Goal: Task Accomplishment & Management: Manage account settings

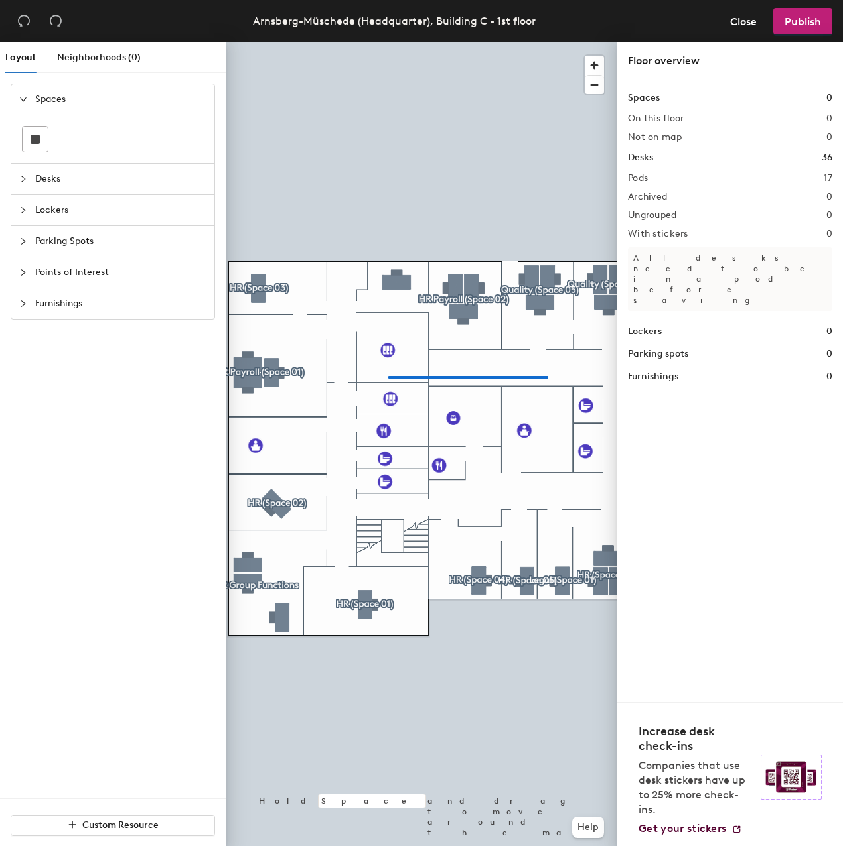
click at [373, 42] on div at bounding box center [421, 42] width 391 height 0
click at [561, 42] on div at bounding box center [421, 42] width 391 height 0
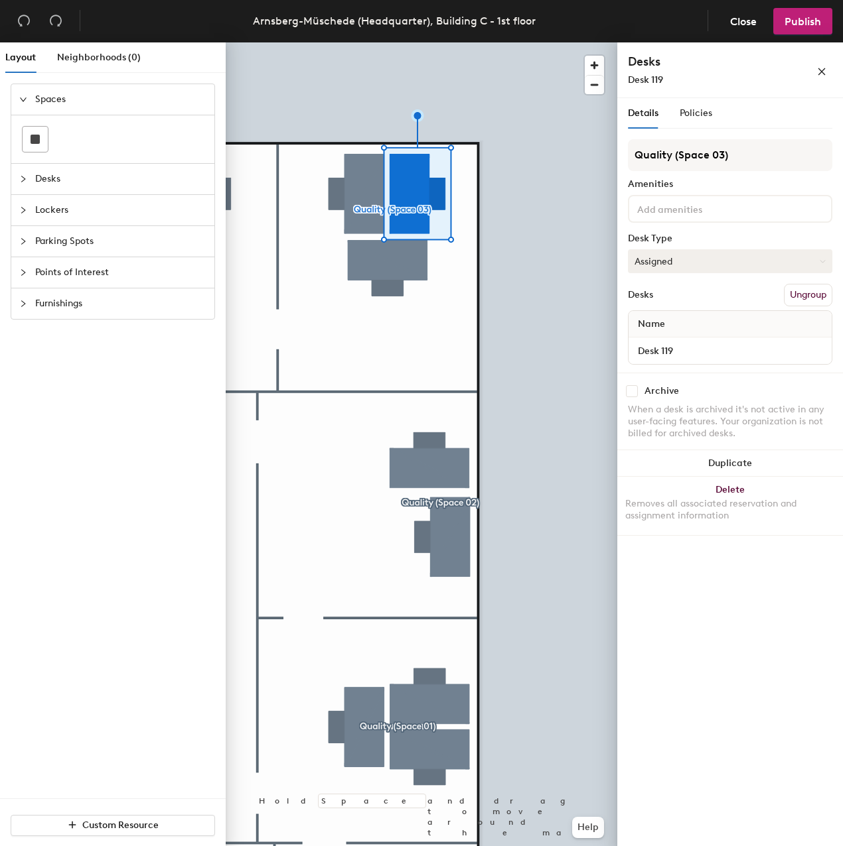
click at [666, 258] on button "Assigned" at bounding box center [730, 261] width 204 height 24
click at [737, 20] on span "Close" at bounding box center [743, 21] width 27 height 13
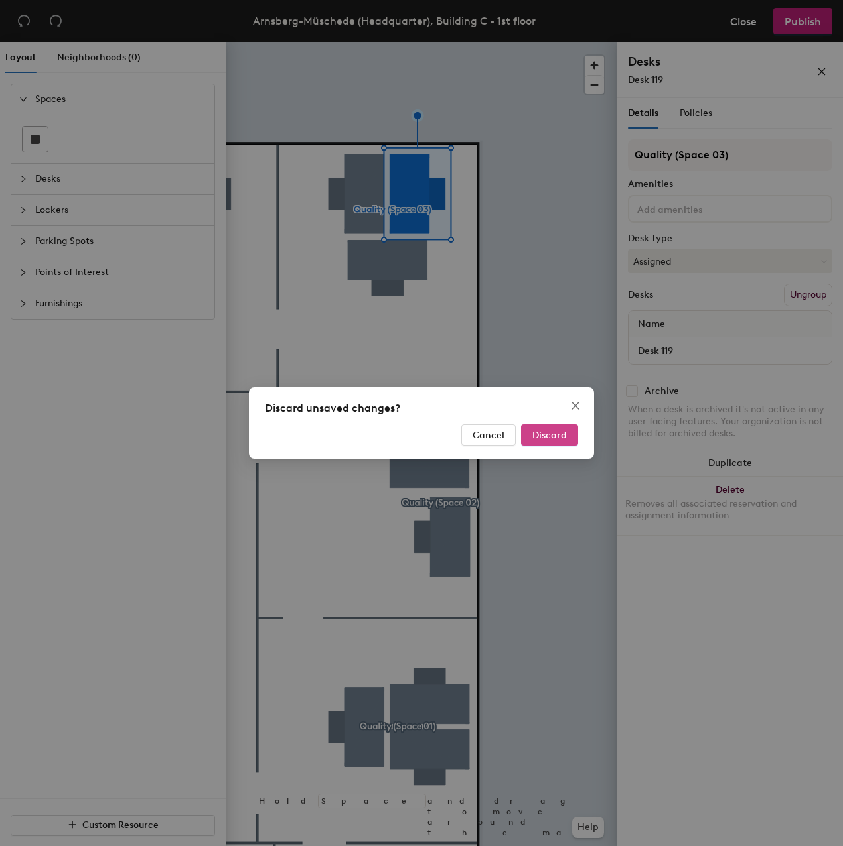
click at [560, 435] on span "Discard" at bounding box center [549, 435] width 34 height 11
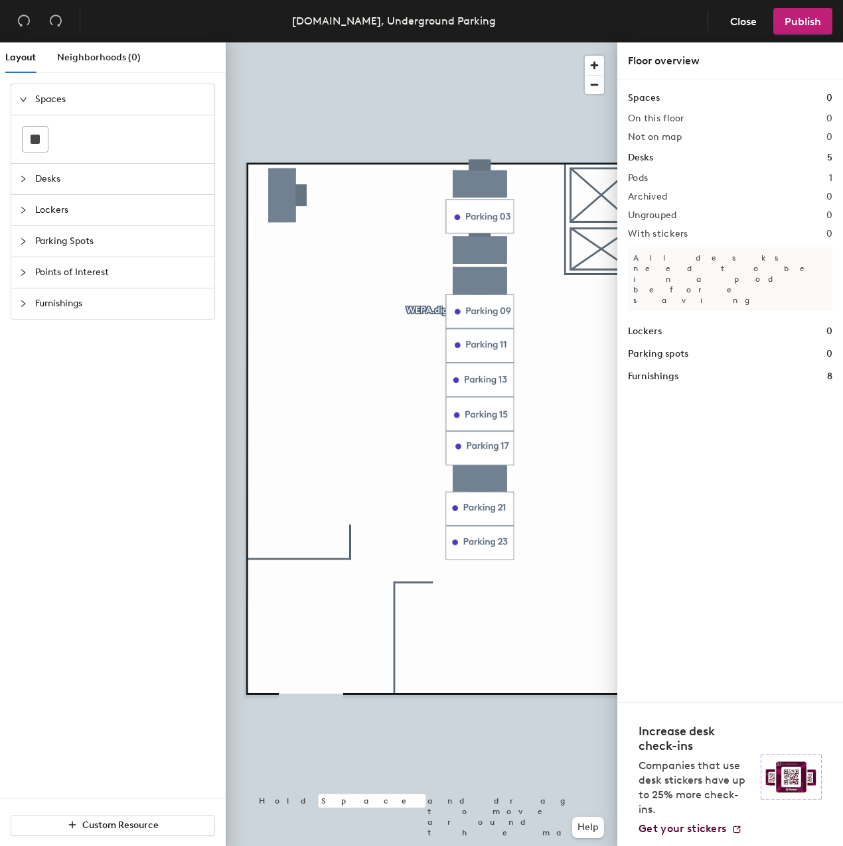
click at [27, 243] on icon "collapsed" at bounding box center [23, 241] width 8 height 8
click at [297, 283] on div "Layout Neighborhoods (0) Spaces Desks Lockers Parking Spots Points of Interest …" at bounding box center [421, 446] width 843 height 809
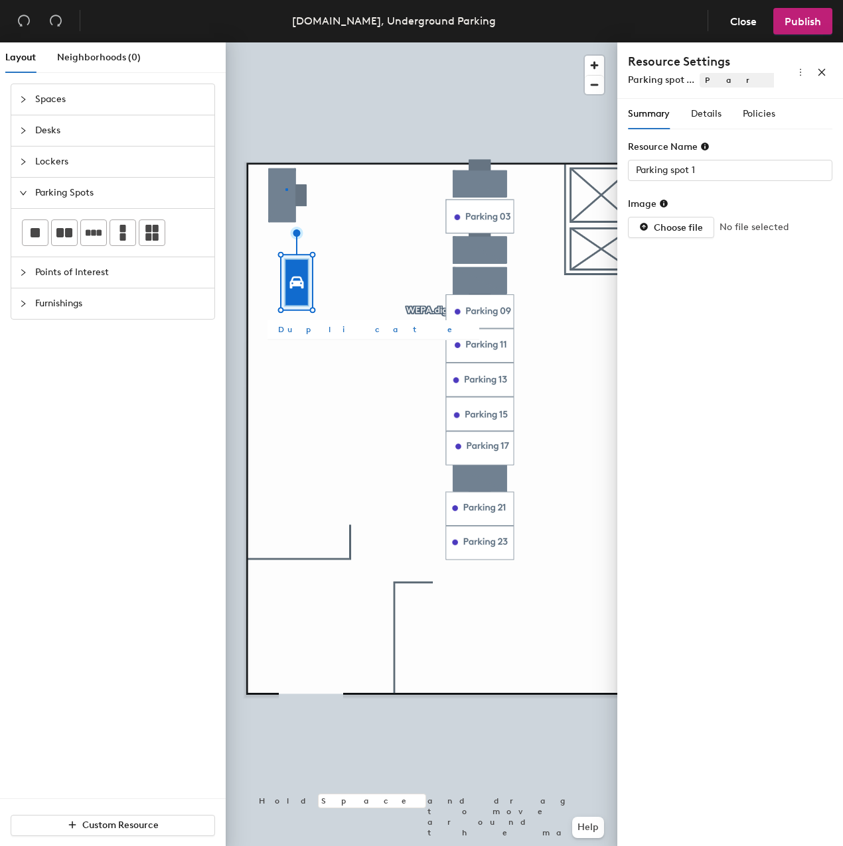
drag, startPoint x: 36, startPoint y: 234, endPoint x: 320, endPoint y: 326, distance: 298.5
click at [285, 42] on div at bounding box center [421, 42] width 391 height 0
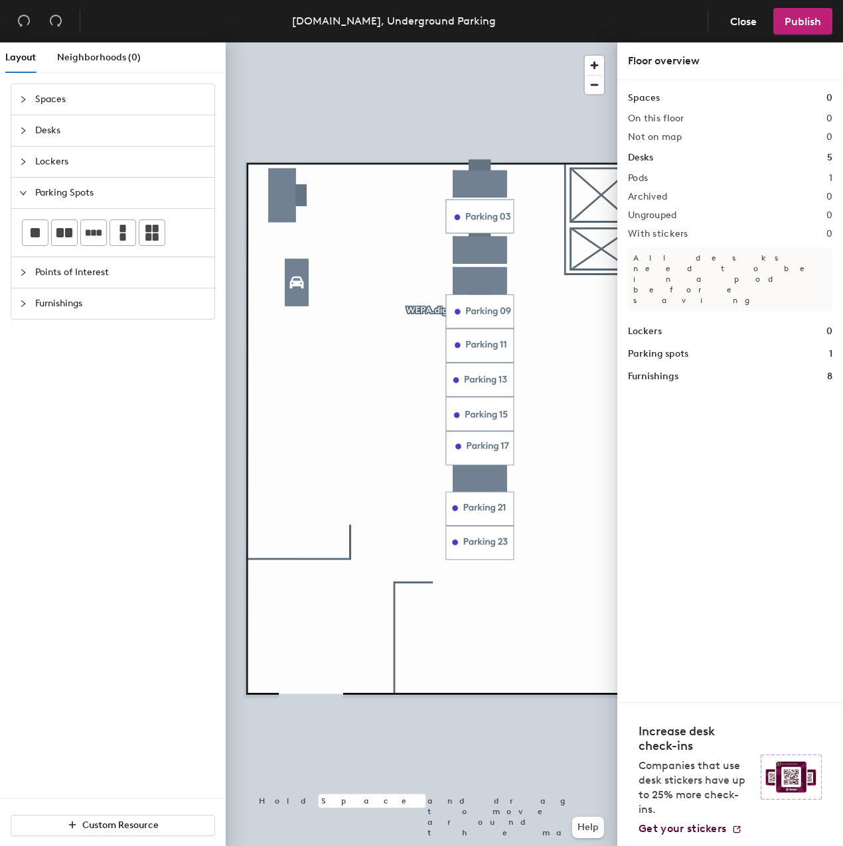
click at [283, 42] on div at bounding box center [421, 42] width 391 height 0
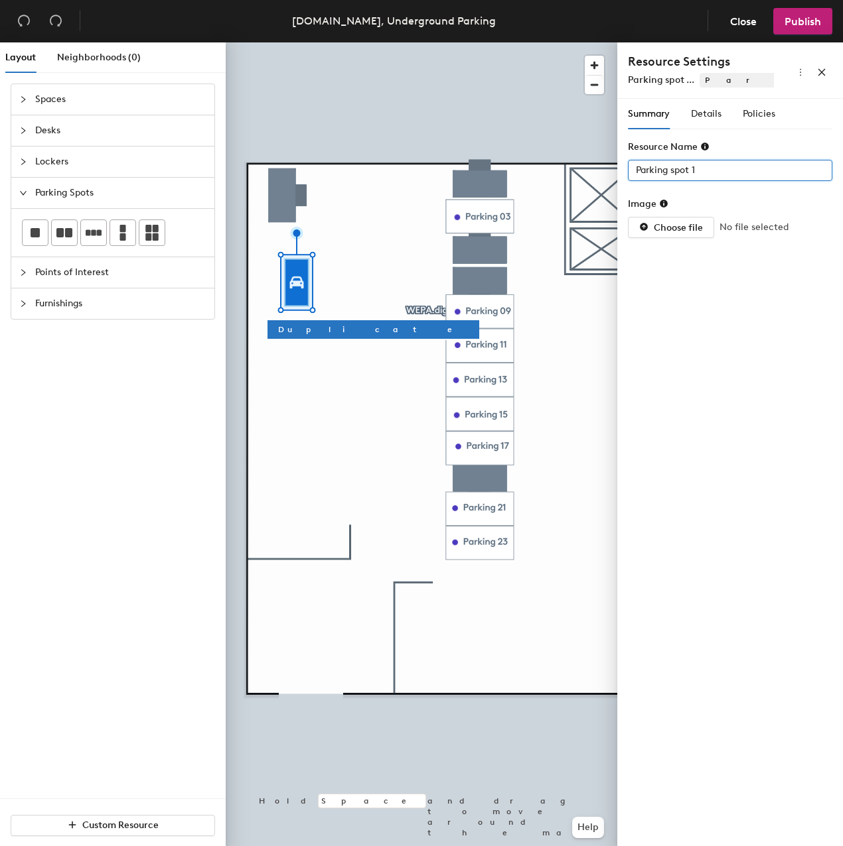
click at [710, 172] on input "Parking spot 1" at bounding box center [730, 170] width 204 height 21
click at [707, 168] on input "Parking spot 1" at bounding box center [730, 170] width 204 height 21
drag, startPoint x: 673, startPoint y: 170, endPoint x: 711, endPoint y: 176, distance: 39.0
click at [711, 176] on input "Parking spot 1" at bounding box center [730, 170] width 204 height 21
type input "corner"
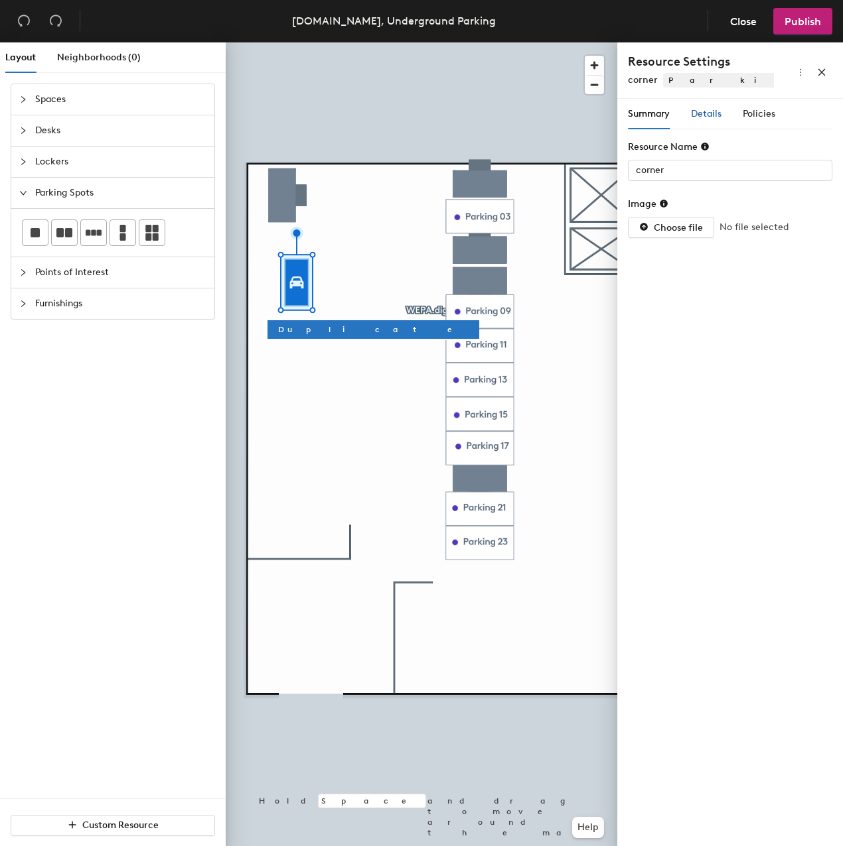
click at [710, 115] on span "Details" at bounding box center [706, 113] width 31 height 11
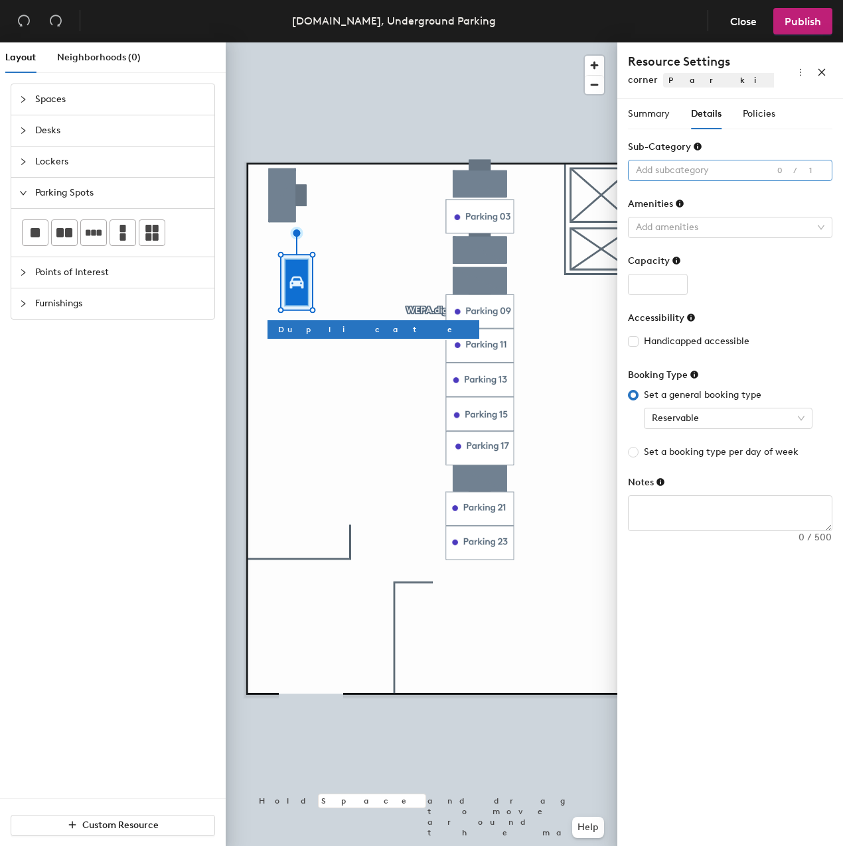
click at [708, 166] on div at bounding box center [722, 170] width 185 height 19
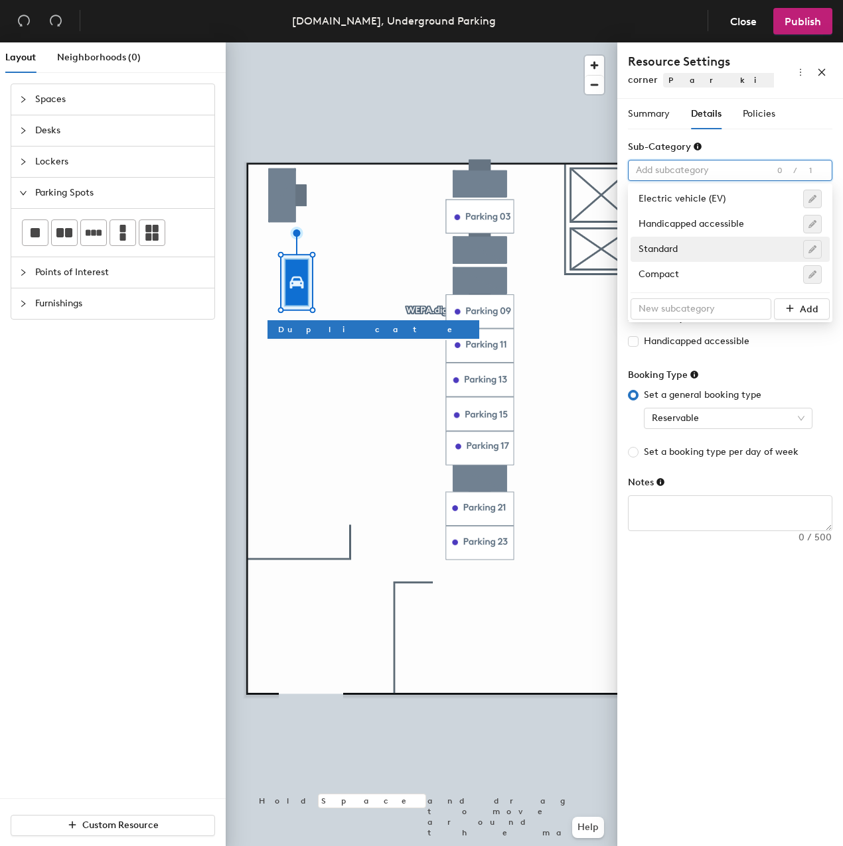
click at [691, 612] on div "Summary Details Policies Resource Name corner Image Choose file No file selecte…" at bounding box center [730, 475] width 226 height 753
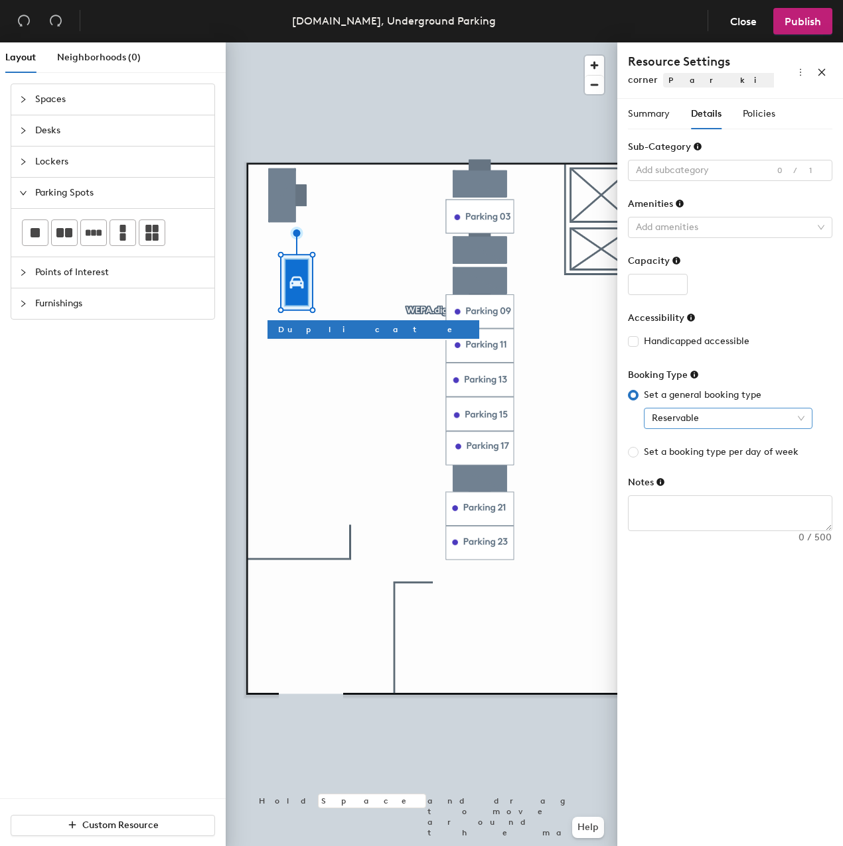
click at [733, 419] on span "Reservable" at bounding box center [727, 419] width 153 height 20
click at [733, 418] on span "Reservable" at bounding box center [727, 419] width 153 height 20
click at [689, 456] on span "Set a booking type per day of week" at bounding box center [720, 452] width 165 height 15
click at [638, 456] on input "Set a booking type per day of week" at bounding box center [633, 452] width 11 height 11
radio input "true"
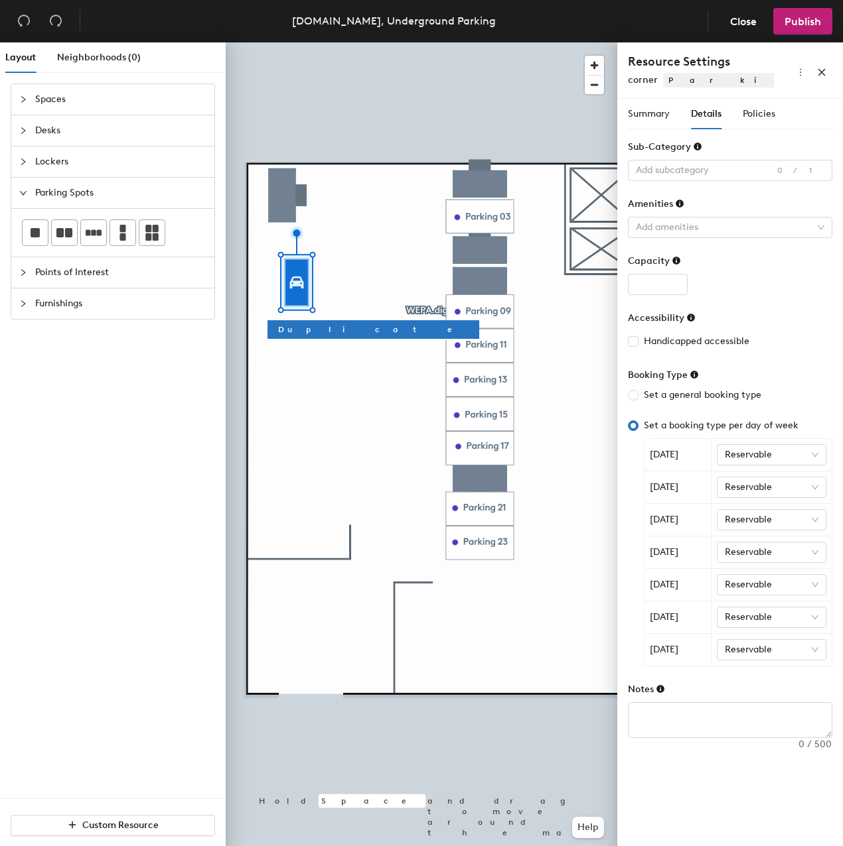
click at [664, 424] on span "Set a booking type per day of week" at bounding box center [720, 426] width 165 height 15
click at [638, 424] on input "Set a booking type per day of week" at bounding box center [633, 426] width 11 height 11
click at [661, 395] on span "Set a general booking type" at bounding box center [702, 395] width 128 height 15
click at [638, 395] on input "Set a general booking type" at bounding box center [633, 395] width 11 height 11
radio input "true"
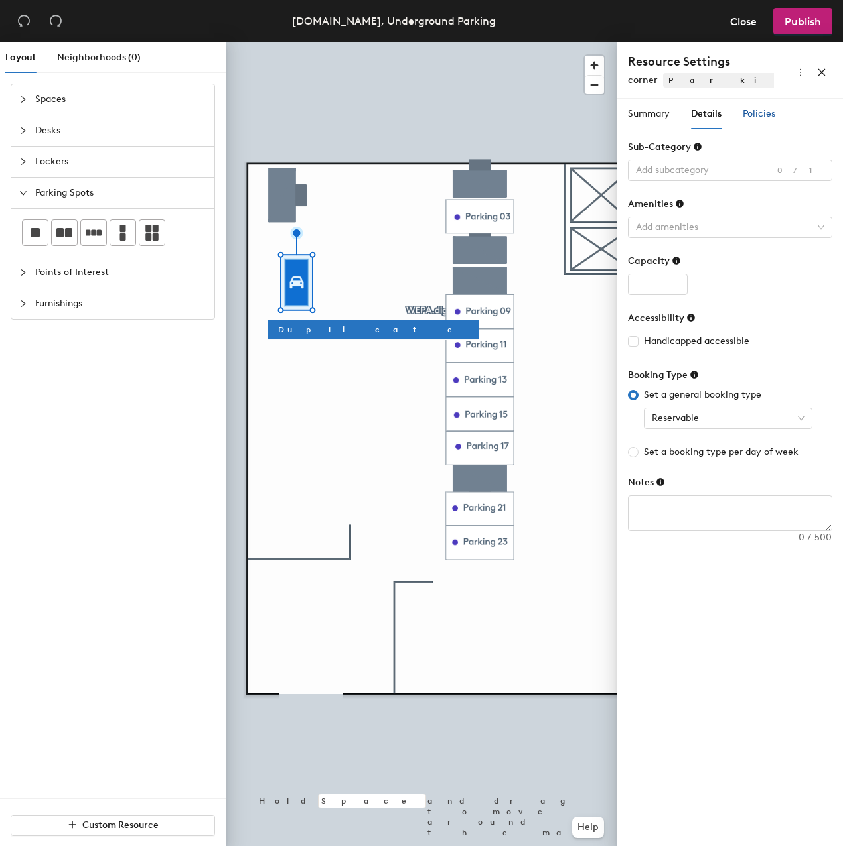
click at [752, 111] on span "Policies" at bounding box center [758, 113] width 33 height 11
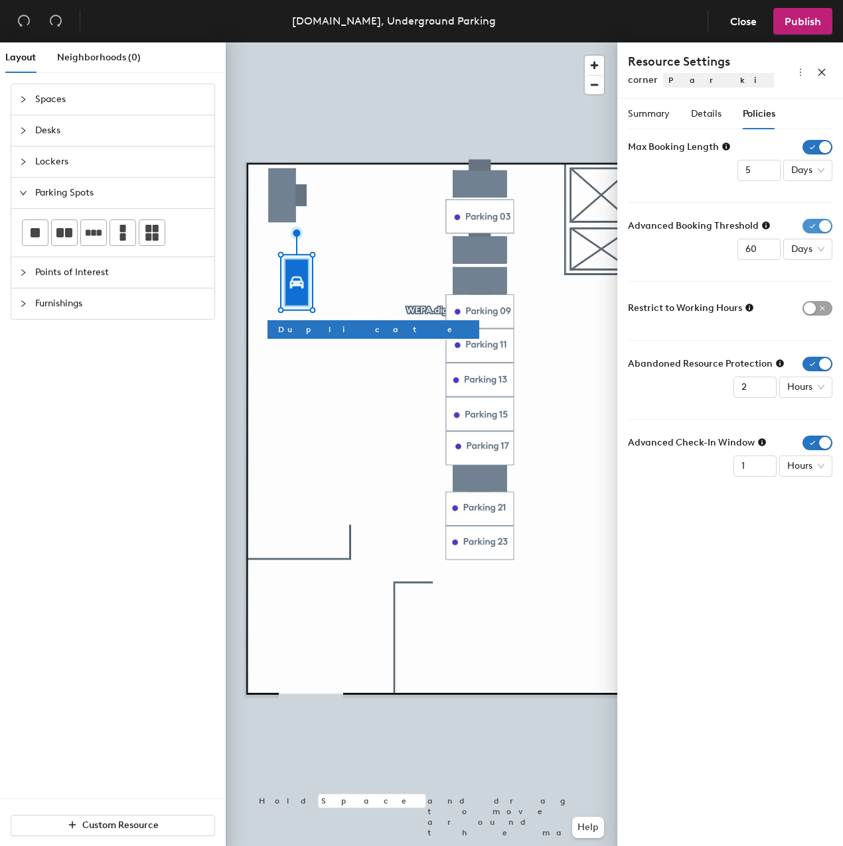
click at [823, 226] on span "button" at bounding box center [817, 226] width 30 height 15
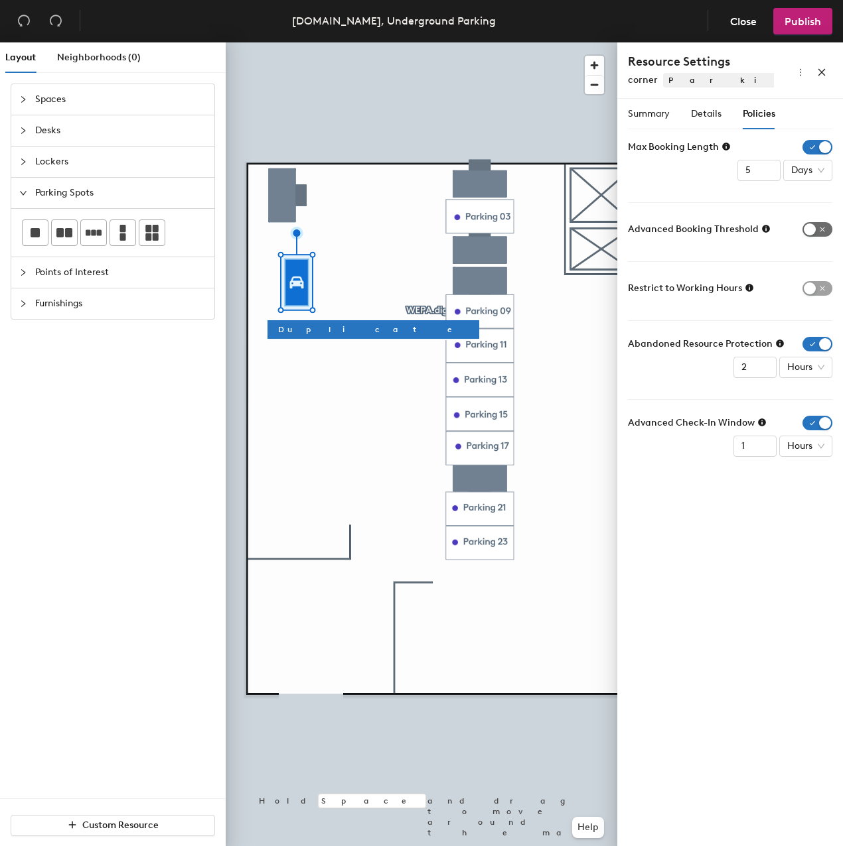
click at [813, 227] on span "button" at bounding box center [817, 229] width 30 height 15
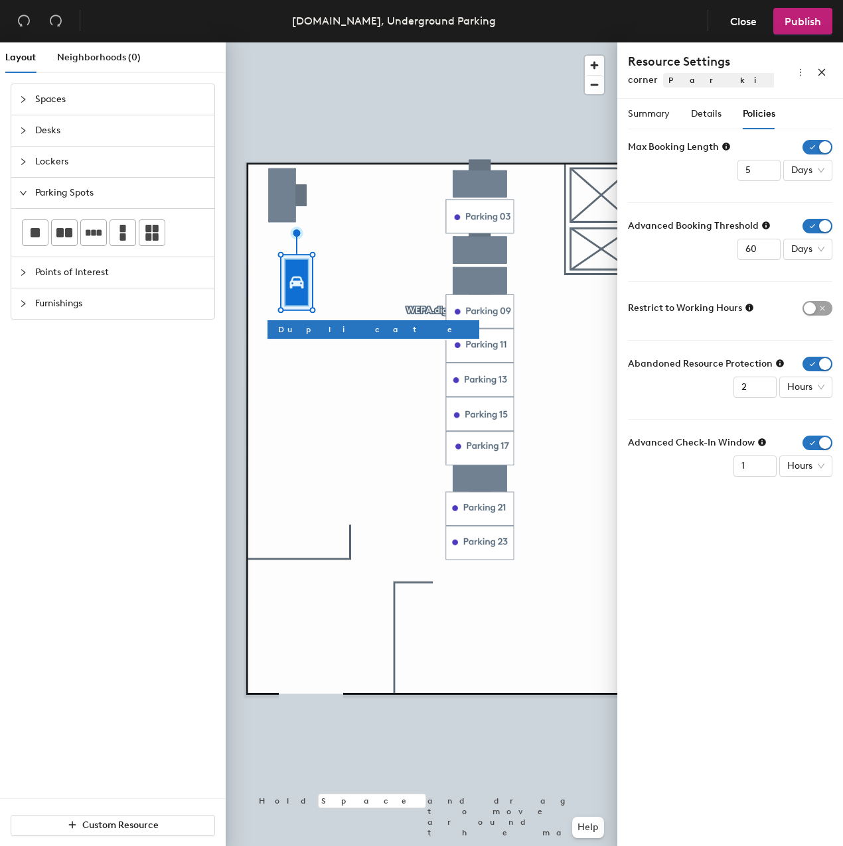
click at [762, 227] on icon at bounding box center [765, 225] width 9 height 9
click at [703, 586] on div "Summary Details Policies Resource Name corner Image Choose file No file selecte…" at bounding box center [730, 475] width 226 height 753
click at [694, 249] on div "Advanced Booking Threshold 60 Days" at bounding box center [730, 239] width 204 height 41
drag, startPoint x: 759, startPoint y: 251, endPoint x: 732, endPoint y: 249, distance: 27.2
click at [732, 249] on div "Advanced Booking Threshold 60 Days" at bounding box center [730, 239] width 204 height 41
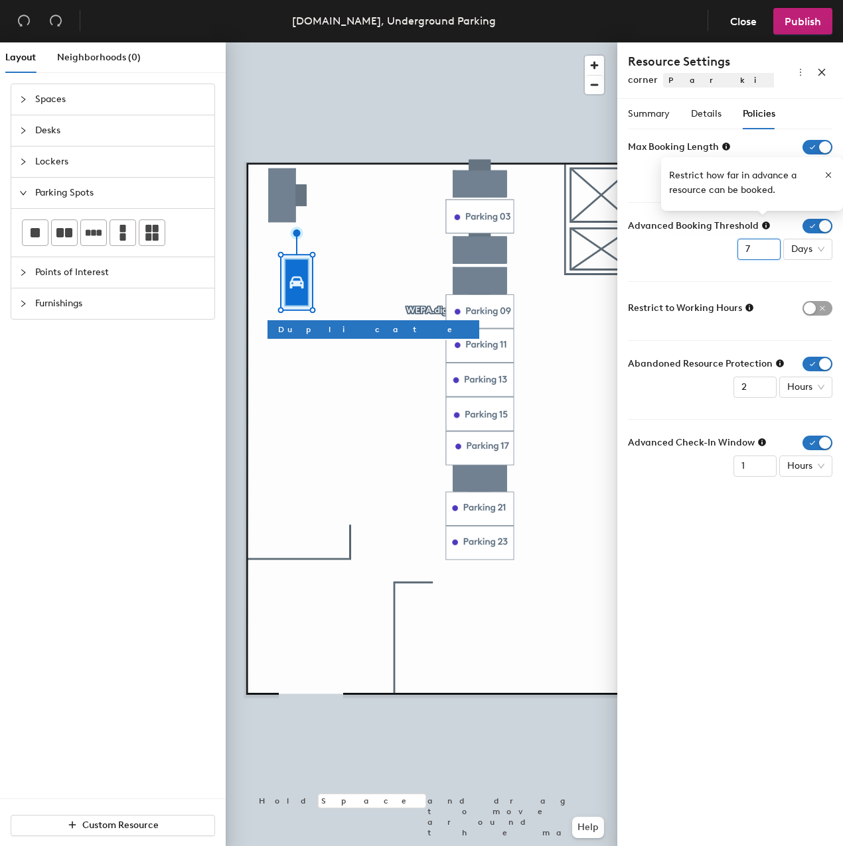
type input "7"
click at [712, 273] on form "Max Booking Length 5 Days Advanced Booking Threshold 7 Days Restrict to Working…" at bounding box center [730, 308] width 204 height 337
click at [699, 267] on form "Max Booking Length 5 Days Advanced Booking Threshold 7 Days Restrict to Working…" at bounding box center [730, 308] width 204 height 337
click at [752, 147] on div "Max Booking Length" at bounding box center [730, 147] width 204 height 15
click at [827, 170] on icon "button" at bounding box center [827, 174] width 9 height 9
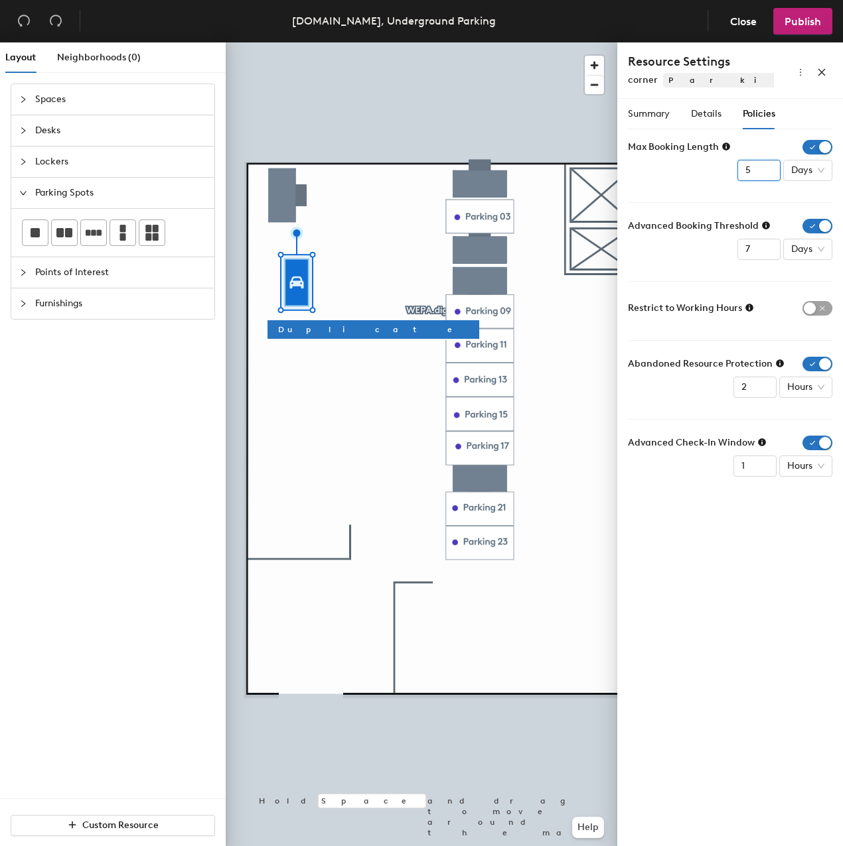
click at [754, 169] on input "5" at bounding box center [758, 170] width 43 height 21
click at [715, 179] on div "Max Booking Length 5 Days" at bounding box center [730, 160] width 204 height 41
click at [358, 42] on div at bounding box center [421, 42] width 391 height 0
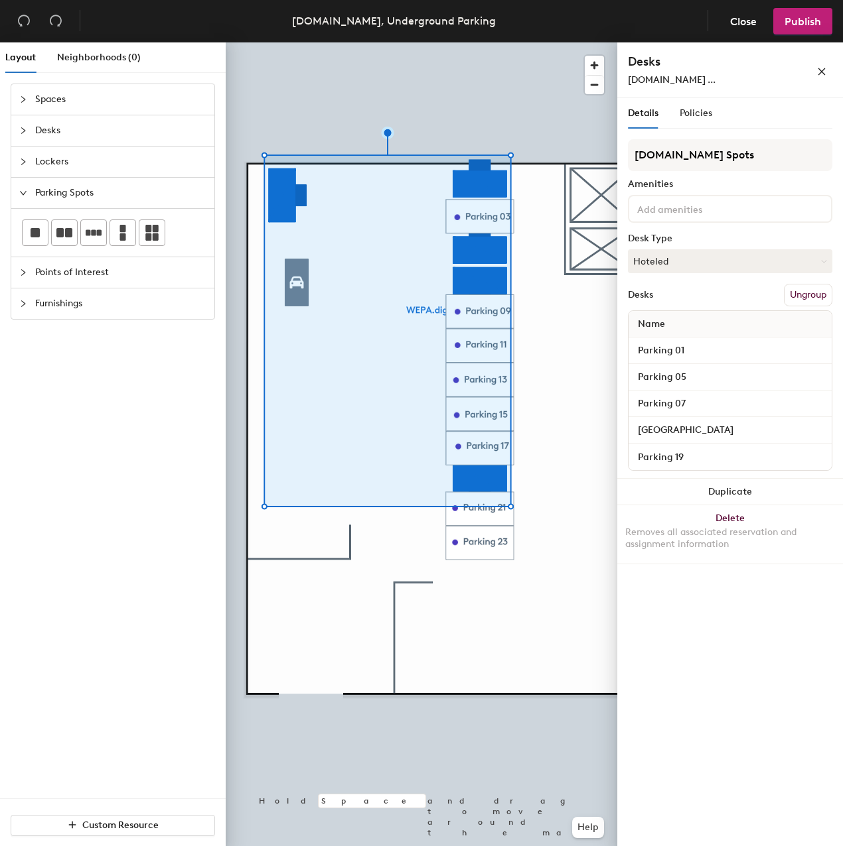
click at [351, 42] on div at bounding box center [421, 42] width 391 height 0
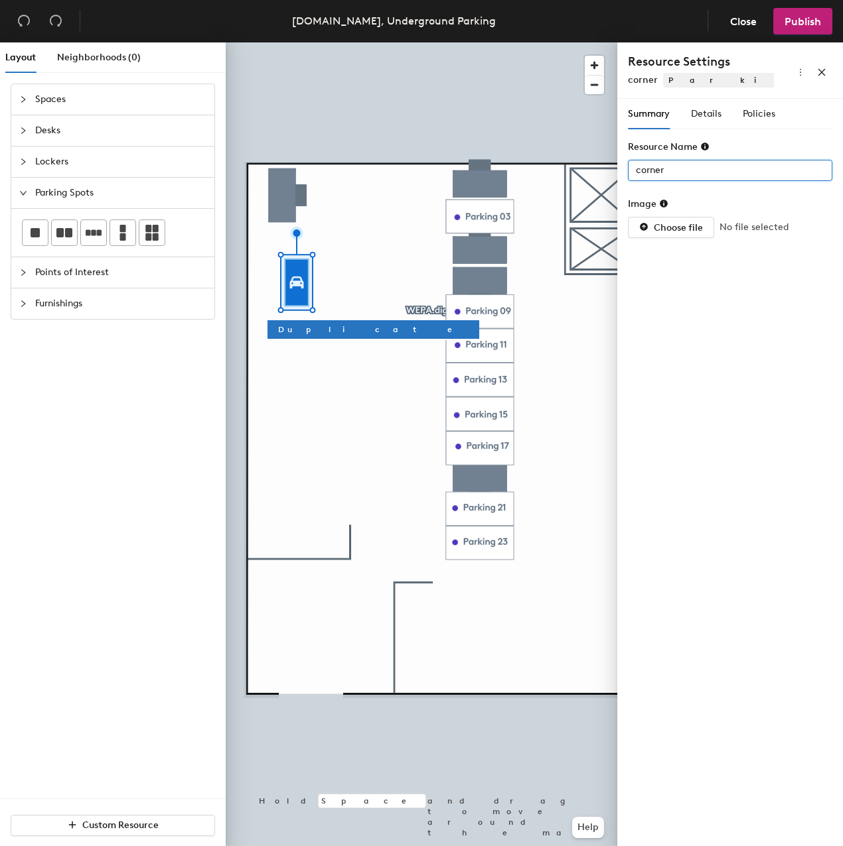
click at [635, 172] on input "corner" at bounding box center [730, 170] width 204 height 21
type input "Parking corner"
click at [705, 355] on div "Summary Details Policies Resource Name Parking corner Image Choose file No file…" at bounding box center [730, 475] width 226 height 753
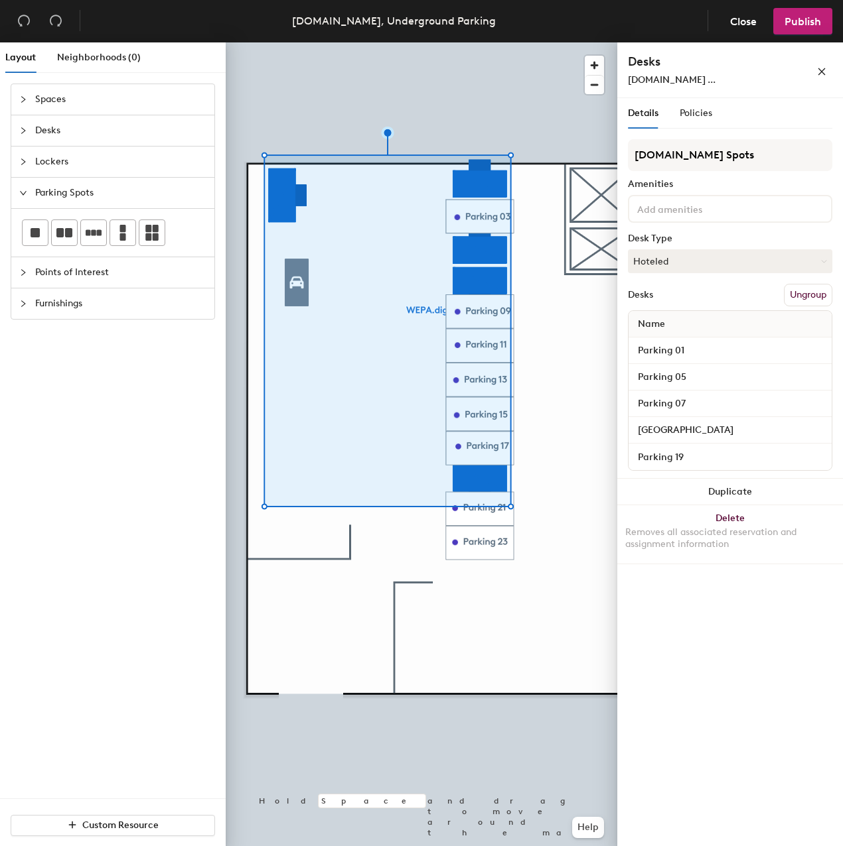
click at [798, 300] on button "Ungroup" at bounding box center [807, 295] width 48 height 23
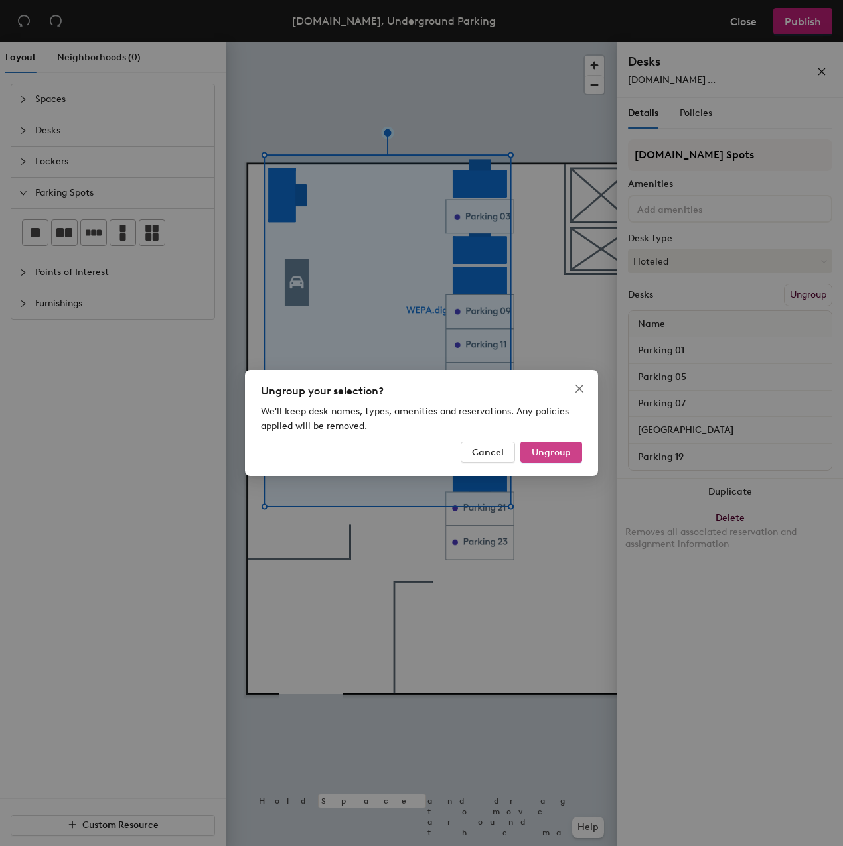
click at [557, 453] on span "Ungroup" at bounding box center [550, 452] width 39 height 11
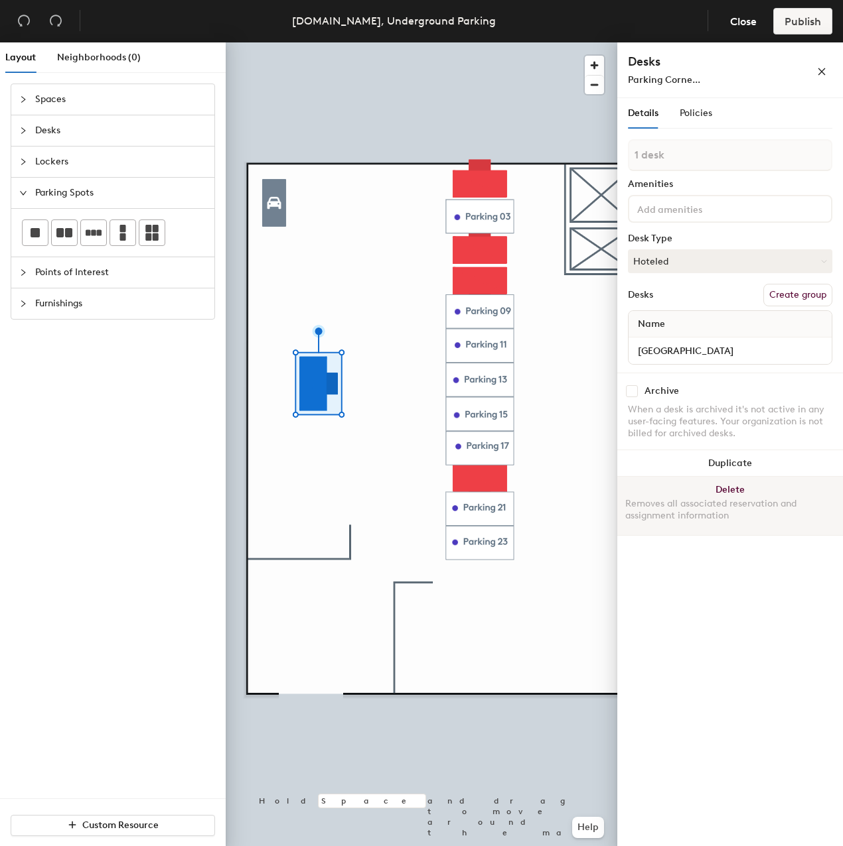
click at [724, 488] on button "Delete Removes all associated reservation and assignment information" at bounding box center [730, 506] width 226 height 58
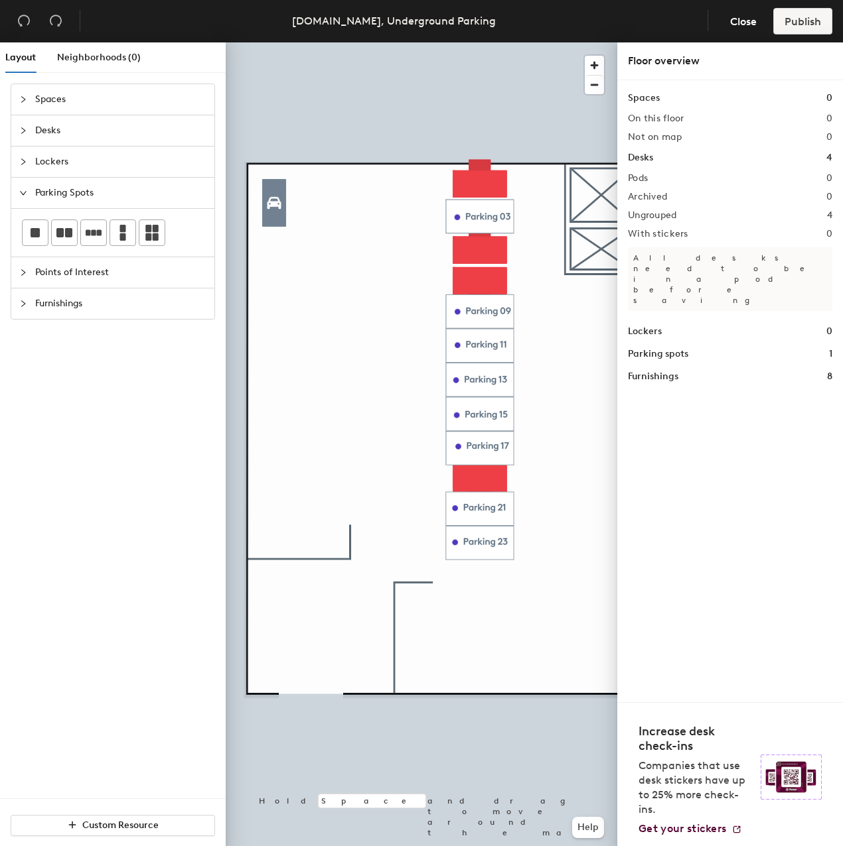
click at [403, 253] on div "Layout Neighborhoods (0) Spaces Desks Lockers Parking Spots Points of Interest …" at bounding box center [421, 446] width 843 height 809
click at [480, 265] on div "Layout Neighborhoods (0) Spaces Desks Lockers Parking Spots Points of Interest …" at bounding box center [421, 446] width 843 height 809
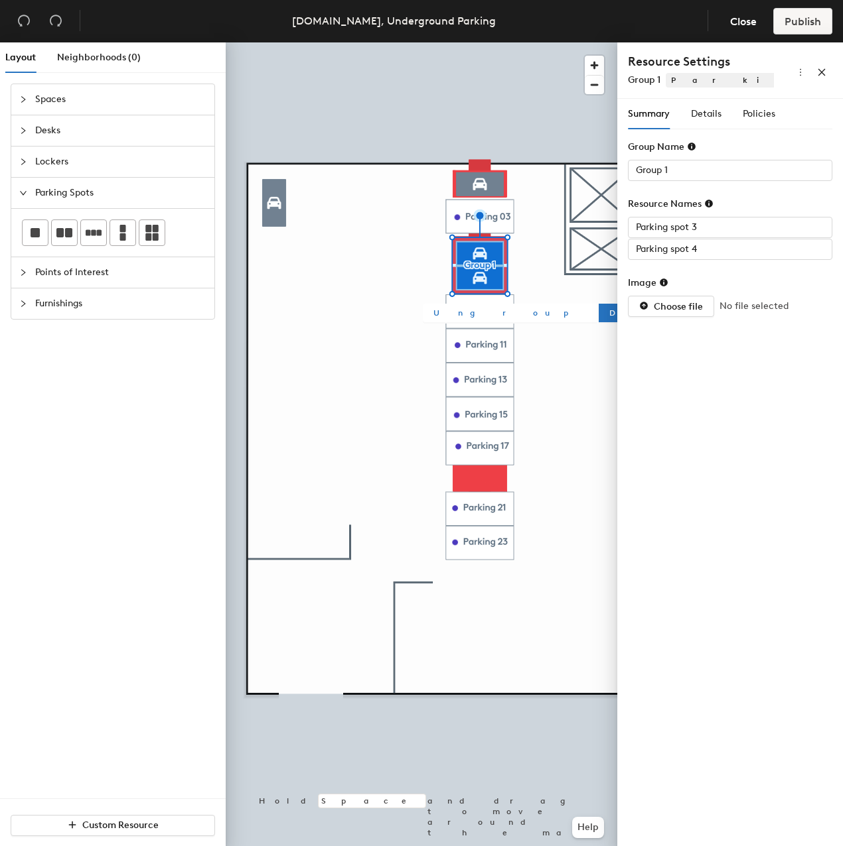
click at [465, 315] on span "Ungroup" at bounding box center [509, 313] width 153 height 12
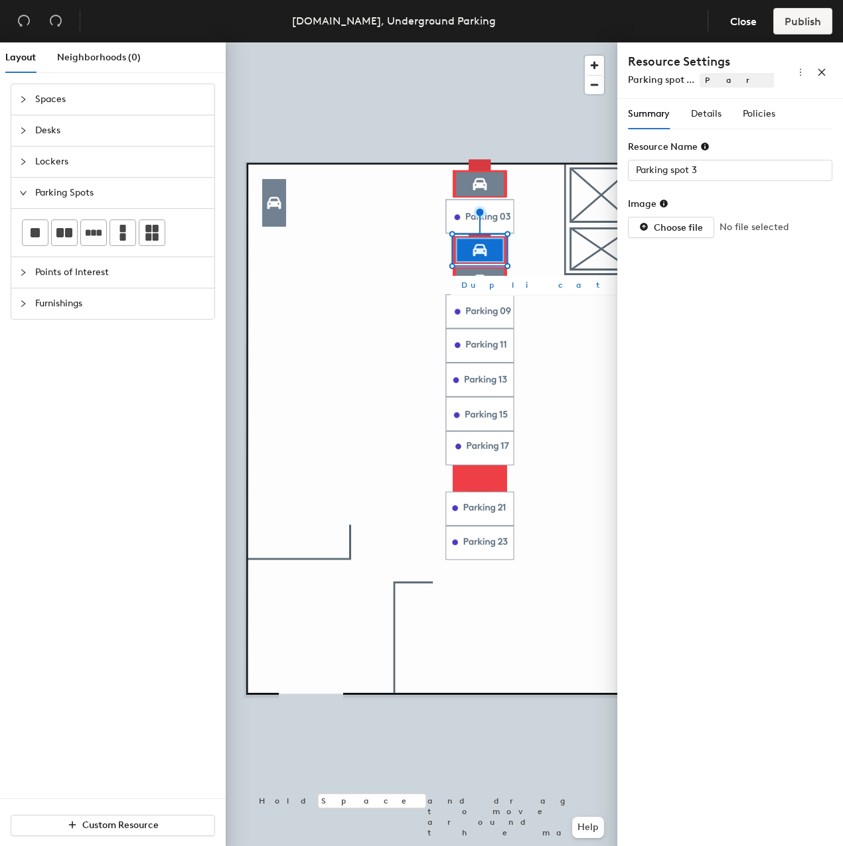
click at [505, 285] on button "Duplicate" at bounding box center [556, 285] width 212 height 19
type input "Parking spot 5"
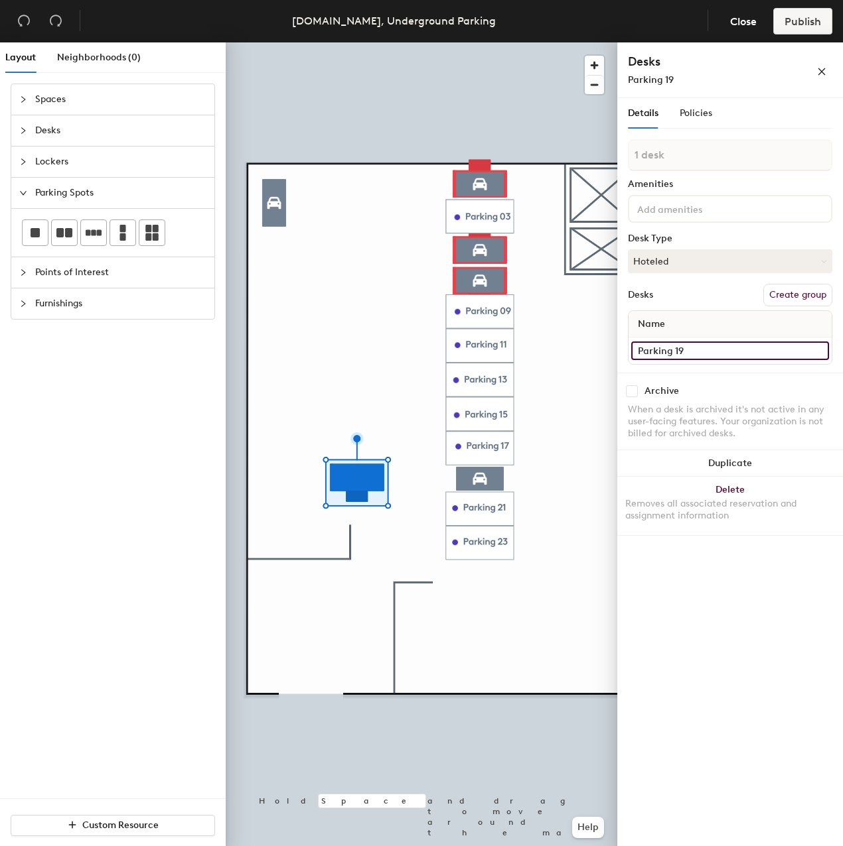
click at [705, 348] on input "Parking 19" at bounding box center [730, 351] width 198 height 19
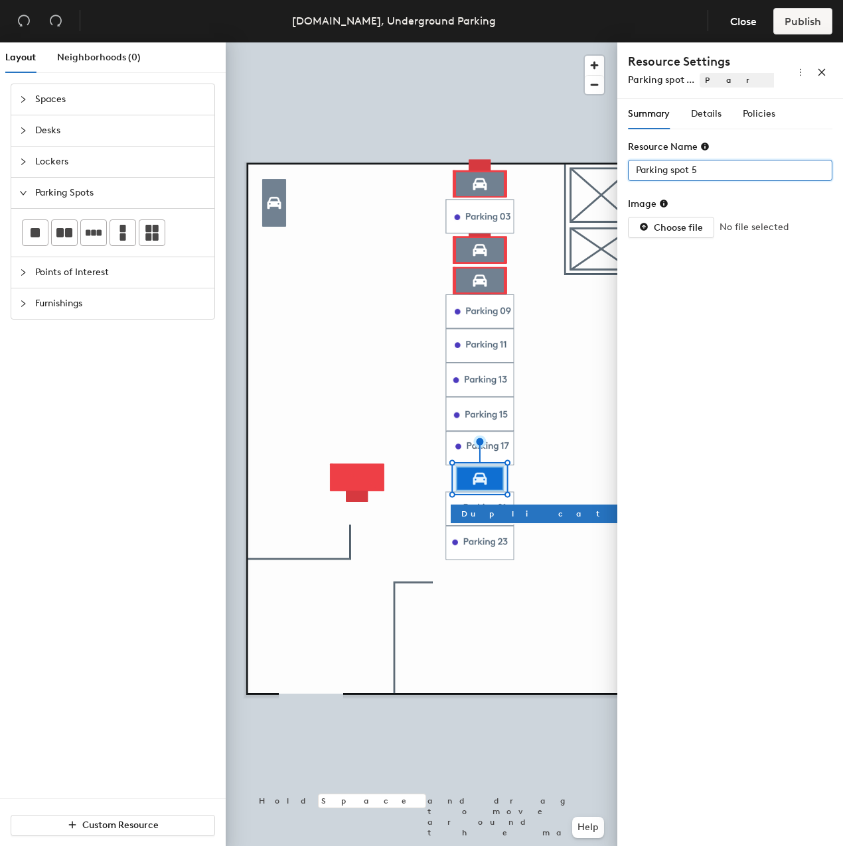
click at [706, 170] on input "Parking spot 5" at bounding box center [730, 170] width 204 height 21
paste input "19"
type input "Parking 19"
click at [750, 113] on span "Policies" at bounding box center [758, 113] width 33 height 11
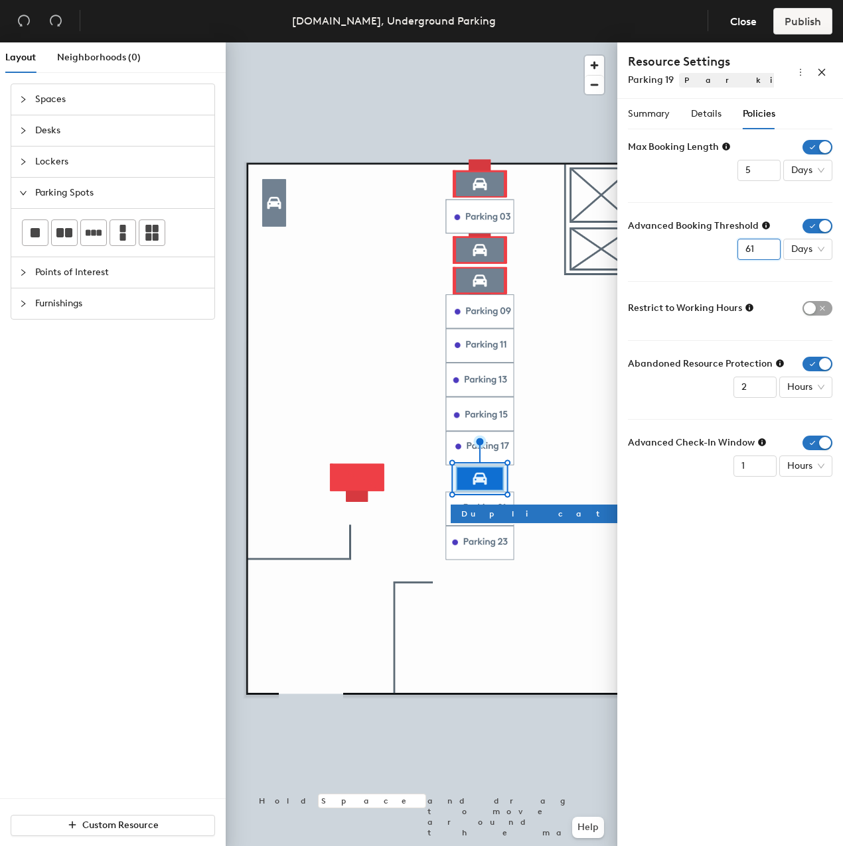
click at [768, 247] on input "61" at bounding box center [758, 249] width 43 height 21
drag, startPoint x: 759, startPoint y: 249, endPoint x: 736, endPoint y: 249, distance: 23.2
click at [736, 249] on div "Advanced Booking Threshold 61 Days" at bounding box center [730, 239] width 204 height 41
type input "7"
click at [700, 541] on div "Summary Details Policies Resource Name Parking 19 Image Choose file No file sel…" at bounding box center [730, 475] width 226 height 753
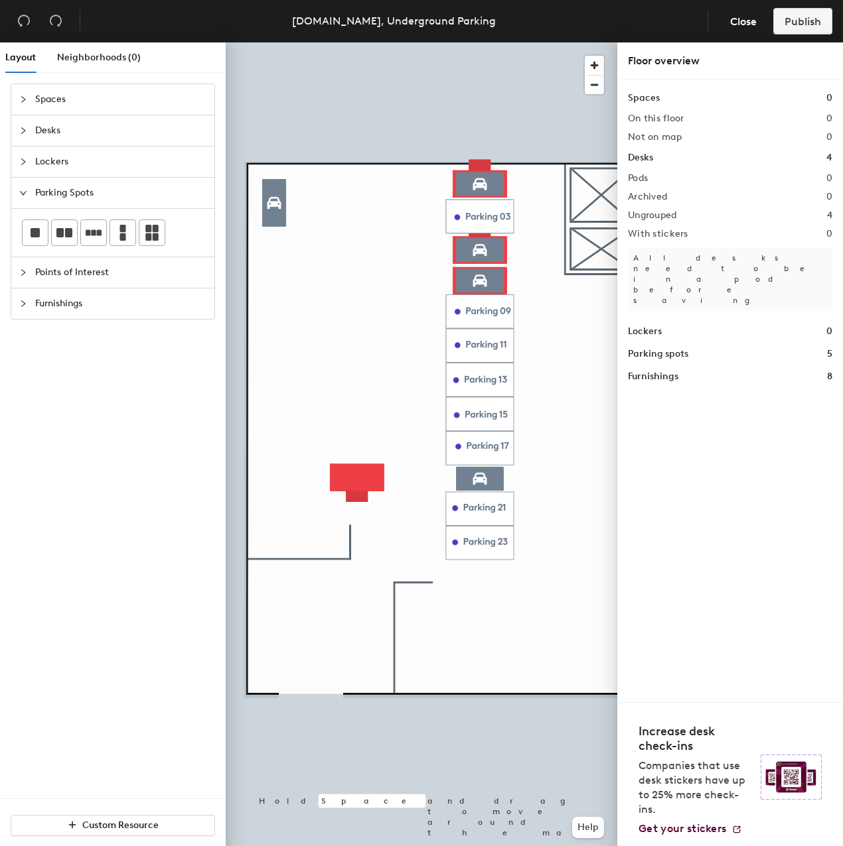
click at [453, 42] on div at bounding box center [421, 42] width 391 height 0
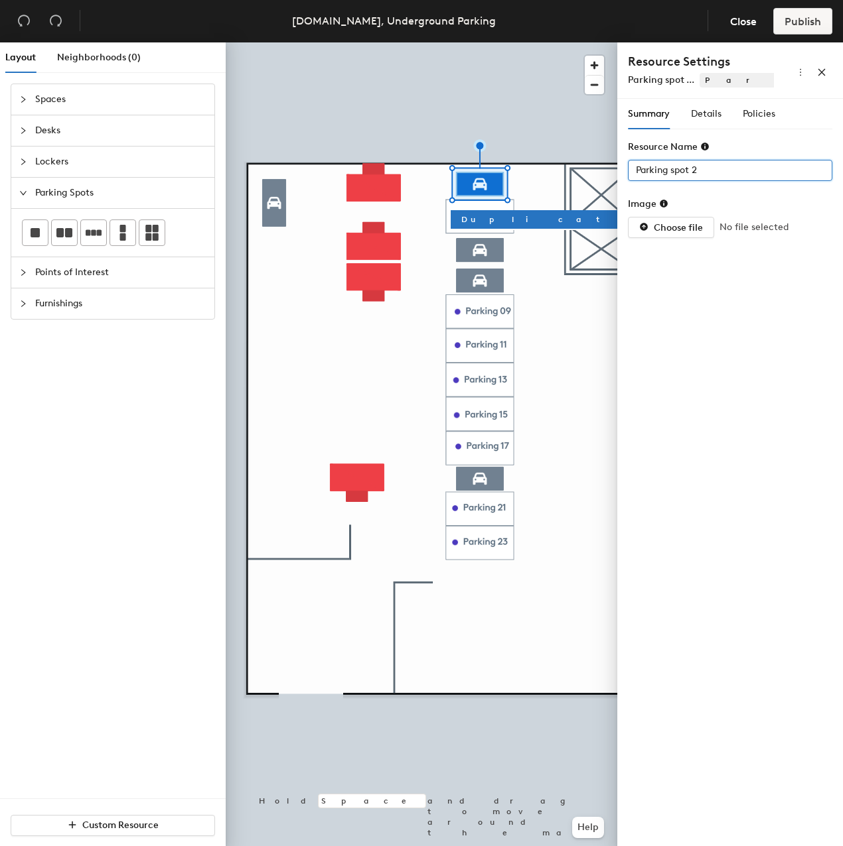
drag, startPoint x: 712, startPoint y: 170, endPoint x: 634, endPoint y: 179, distance: 78.8
click at [634, 179] on input "Parking spot 2" at bounding box center [730, 170] width 204 height 21
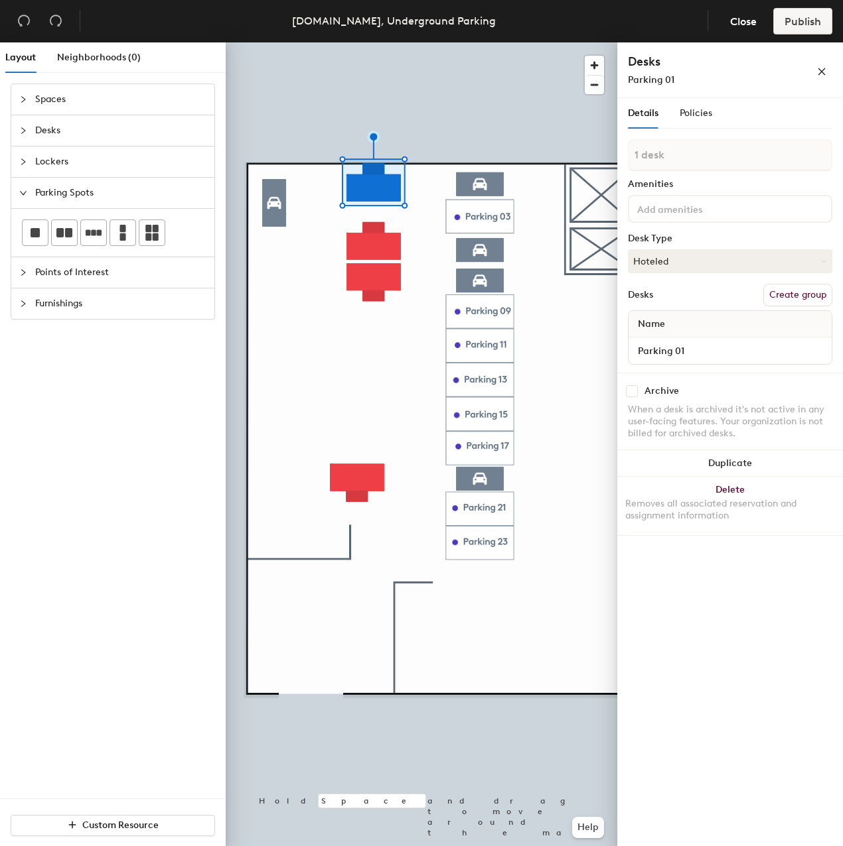
click at [684, 210] on input at bounding box center [693, 208] width 119 height 16
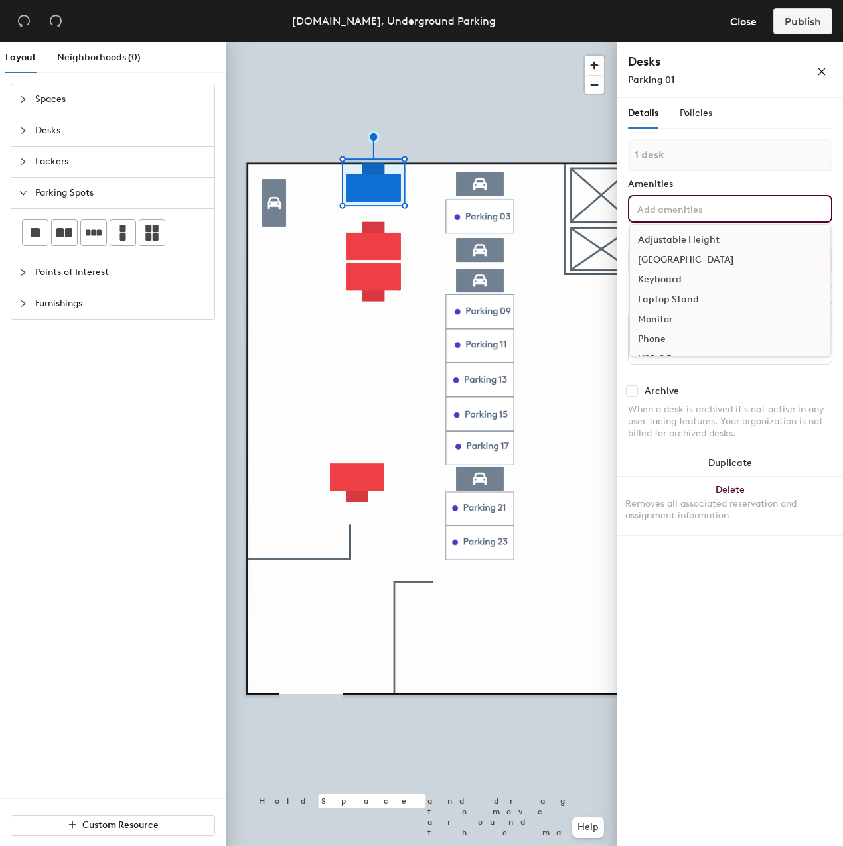
click at [684, 210] on input at bounding box center [693, 208] width 119 height 16
click at [701, 596] on div "Details Policies 1 desk Amenities Adjustable Height Docking Station Keyboard La…" at bounding box center [730, 475] width 226 height 754
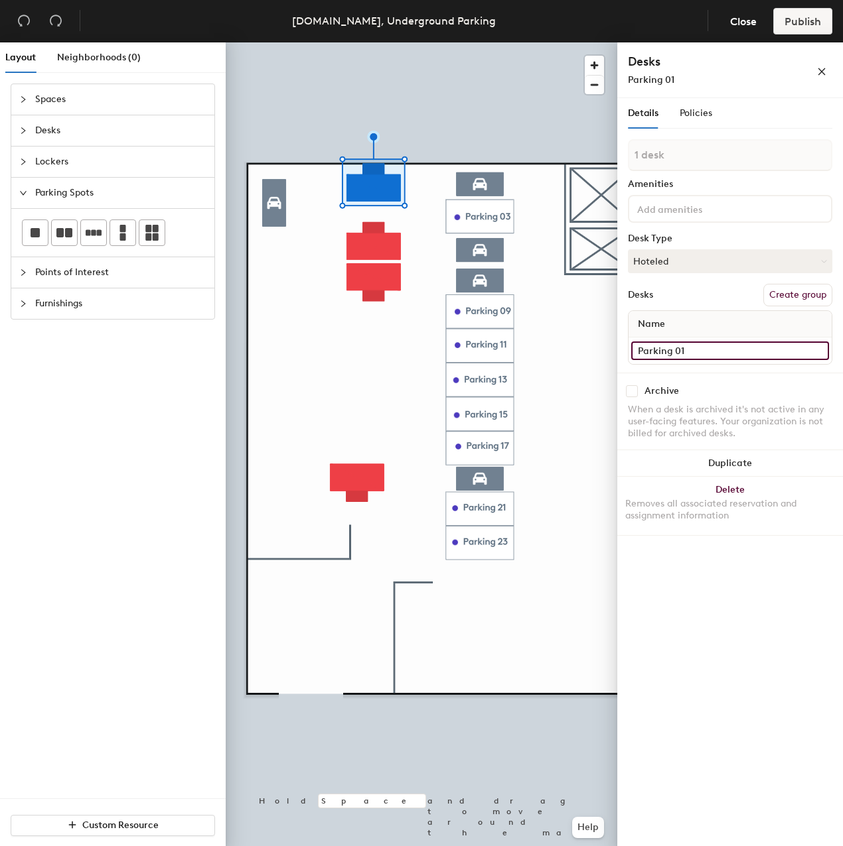
click at [695, 348] on input "Parking 01" at bounding box center [730, 351] width 198 height 19
click at [695, 349] on input "Parking 01" at bounding box center [730, 351] width 198 height 19
paste input "spot 2"
click at [684, 352] on input "Parking spot 2" at bounding box center [730, 351] width 198 height 19
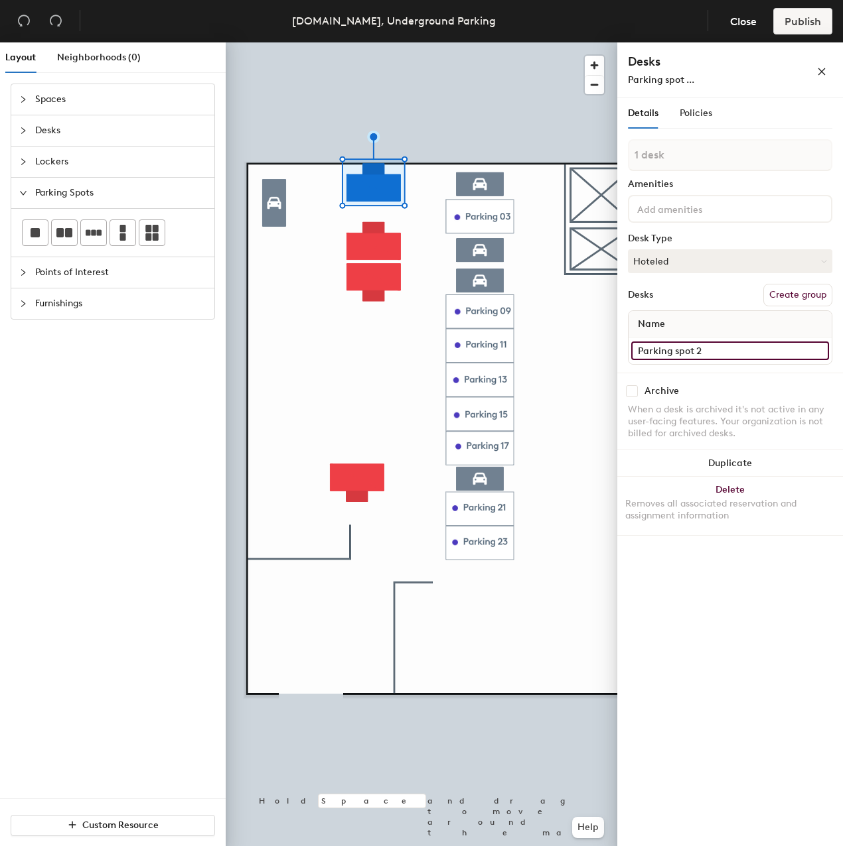
click at [690, 348] on input "Parking spot 2" at bounding box center [730, 351] width 198 height 19
drag, startPoint x: 697, startPoint y: 352, endPoint x: 675, endPoint y: 352, distance: 21.9
click at [675, 352] on input "Parking spot 2" at bounding box center [730, 351] width 198 height 19
paste input "Parking spot 2"
click at [697, 354] on input "0Parking spot 2" at bounding box center [730, 351] width 198 height 19
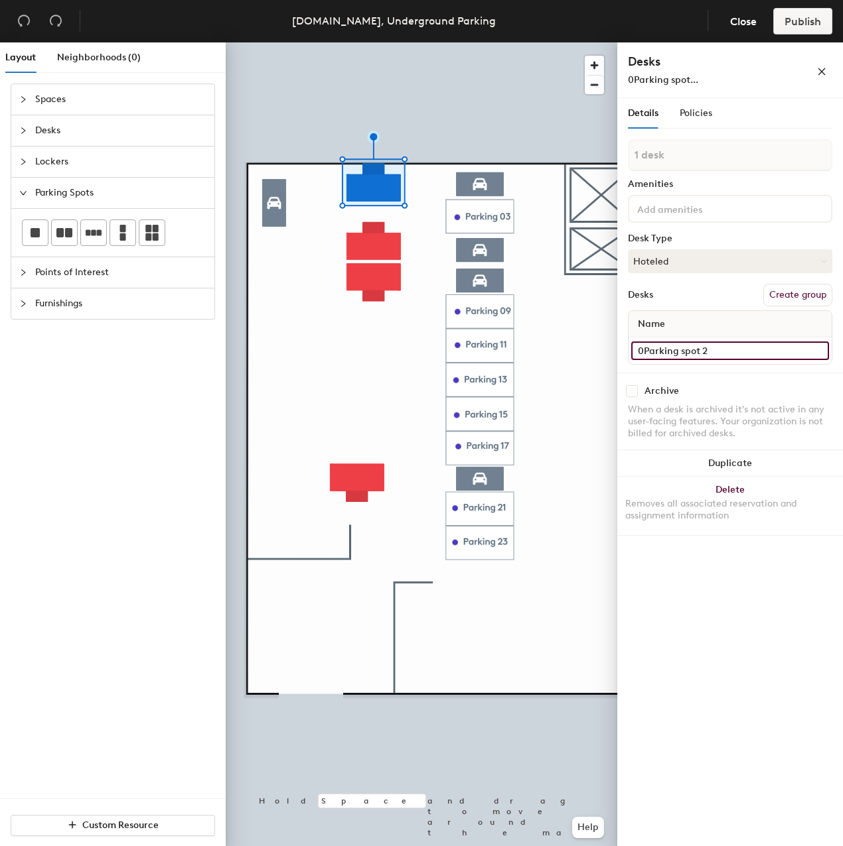
click at [697, 354] on input "0Parking spot 2" at bounding box center [730, 351] width 198 height 19
type input "Parking 02"
click at [707, 120] on div "Policies" at bounding box center [695, 113] width 33 height 15
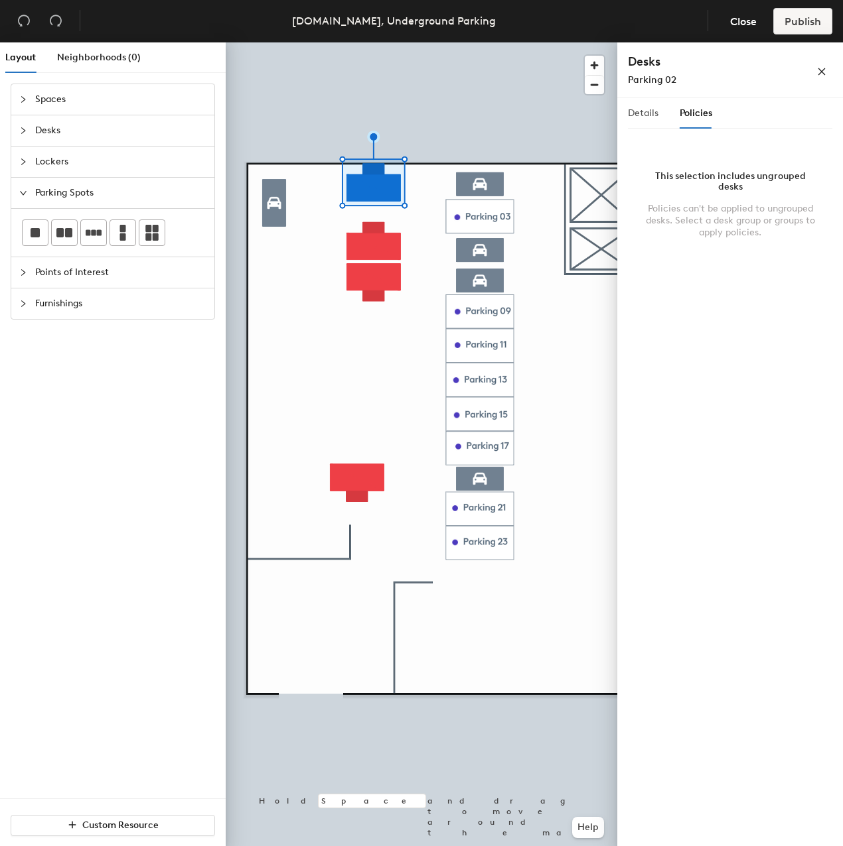
click at [649, 121] on div "Details" at bounding box center [643, 113] width 31 height 31
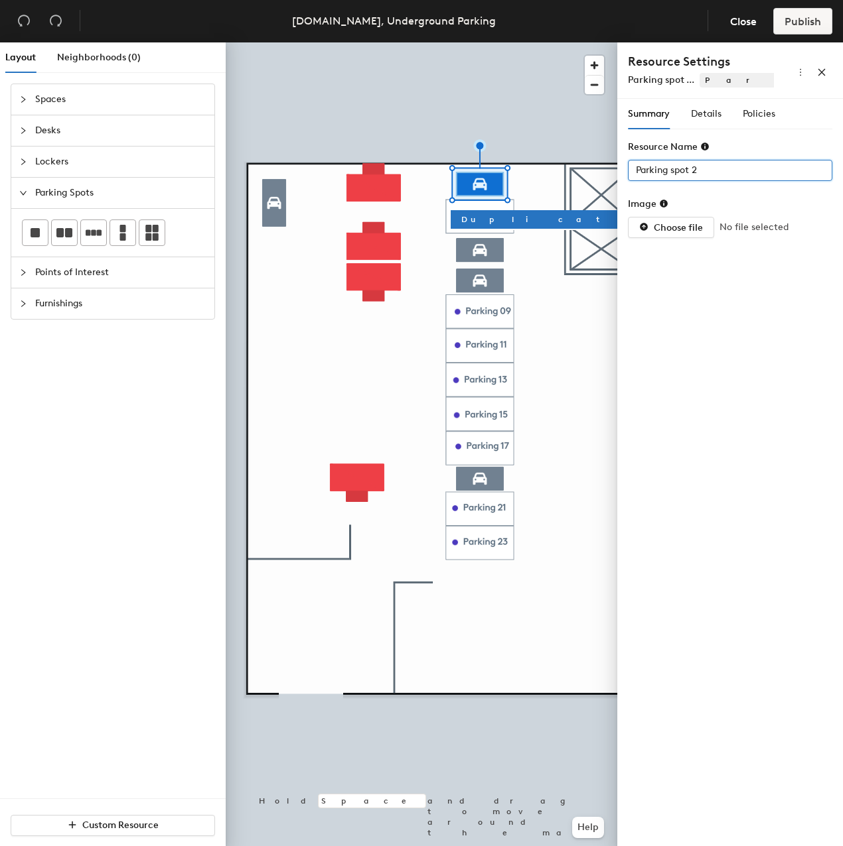
drag, startPoint x: 708, startPoint y: 167, endPoint x: 672, endPoint y: 173, distance: 36.4
click at [672, 173] on input "Parking spot 2" at bounding box center [730, 170] width 204 height 21
type input "0"
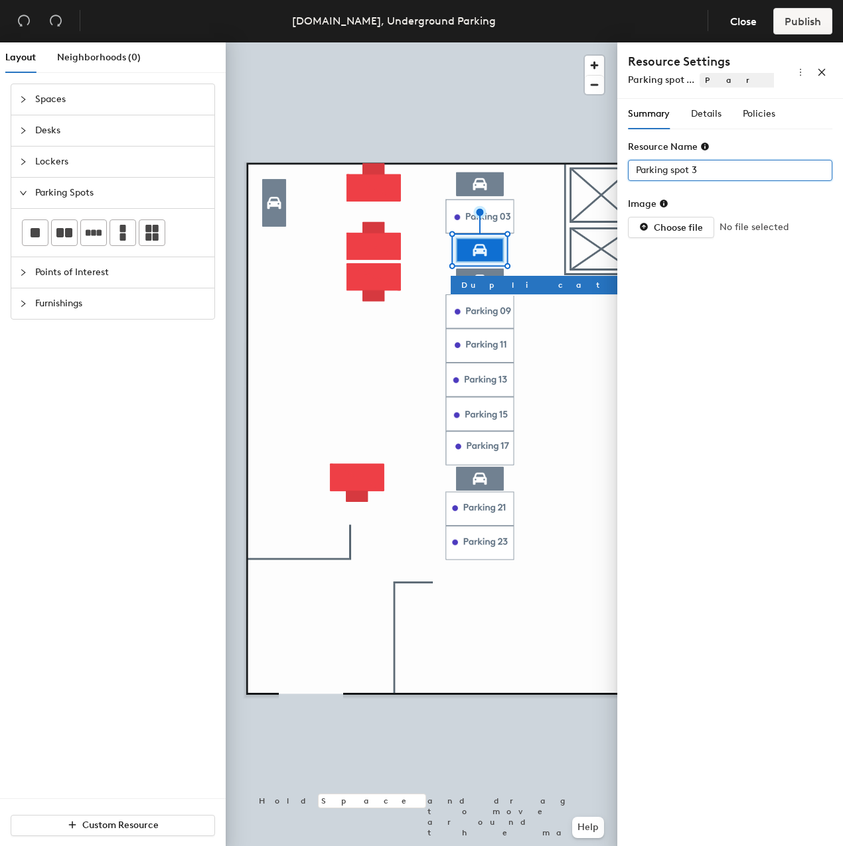
click at [686, 172] on input "Parking spot 3" at bounding box center [730, 170] width 204 height 21
type input "Parking 04"
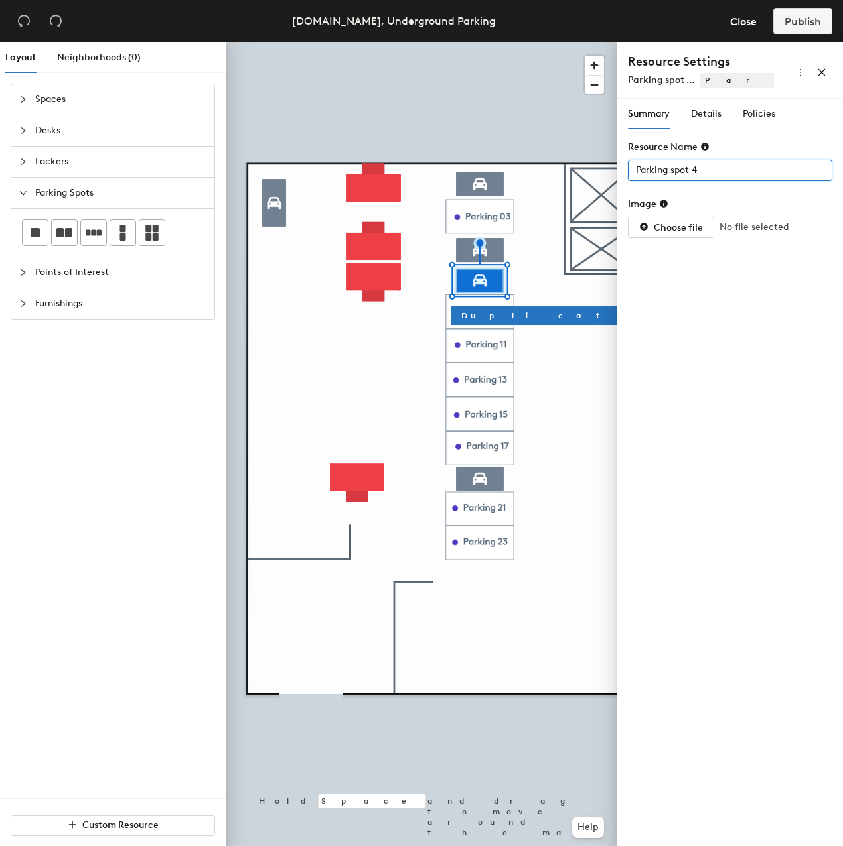
click at [693, 165] on input "Parking spot 4" at bounding box center [730, 170] width 204 height 21
type input "Parking 04"
click at [768, 117] on span "Policies" at bounding box center [758, 113] width 33 height 11
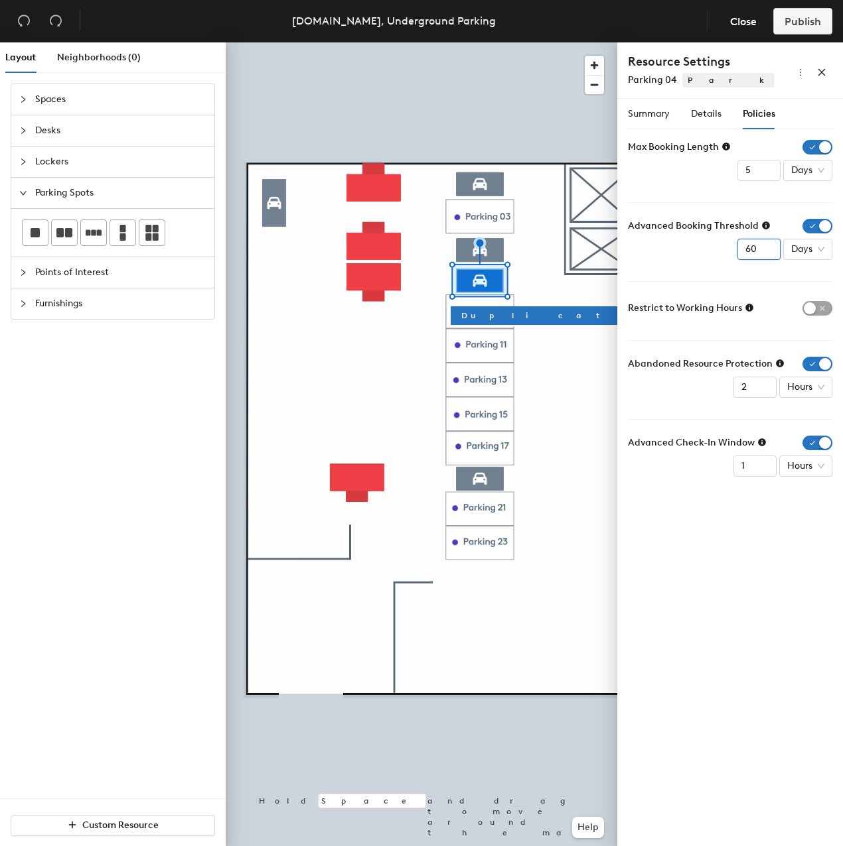
drag, startPoint x: 756, startPoint y: 250, endPoint x: 736, endPoint y: 249, distance: 19.9
click at [737, 249] on input "60" at bounding box center [758, 249] width 43 height 21
type input "7"
click at [712, 528] on div "Summary Details Policies Resource Name Parking 04 Image Choose file No file sel…" at bounding box center [730, 475] width 226 height 753
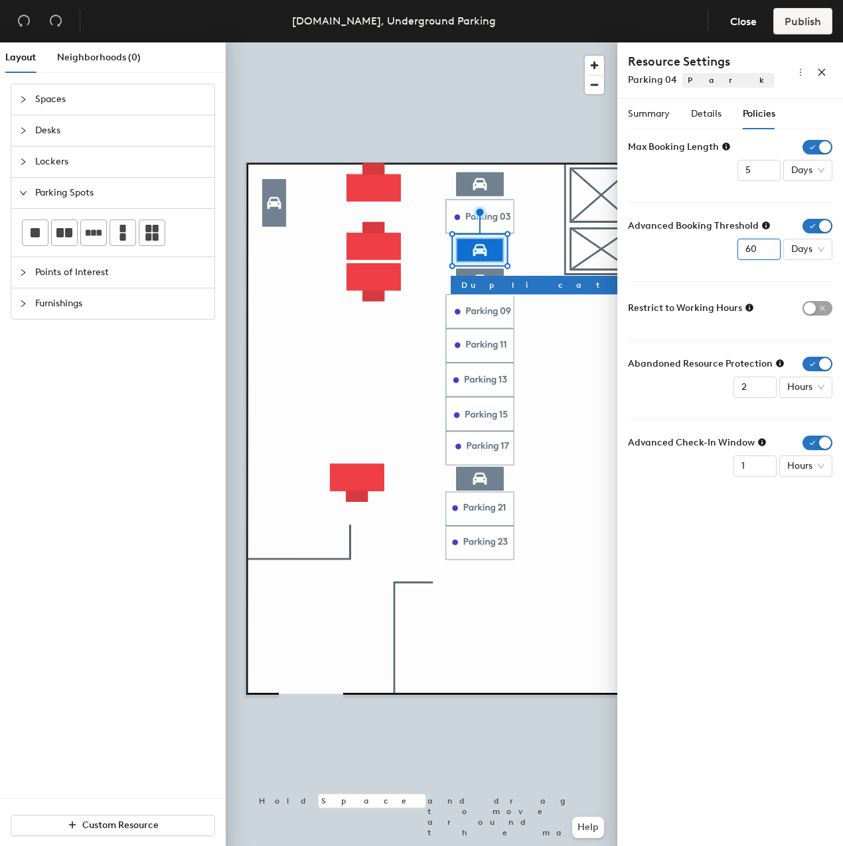
drag, startPoint x: 754, startPoint y: 251, endPoint x: 732, endPoint y: 251, distance: 21.2
click at [732, 251] on div "Advanced Booking Threshold 60 Days" at bounding box center [730, 239] width 204 height 41
type input "7"
click at [738, 637] on div "Summary Details Policies Resource Name Parking 04 Image Choose file No file sel…" at bounding box center [730, 475] width 226 height 753
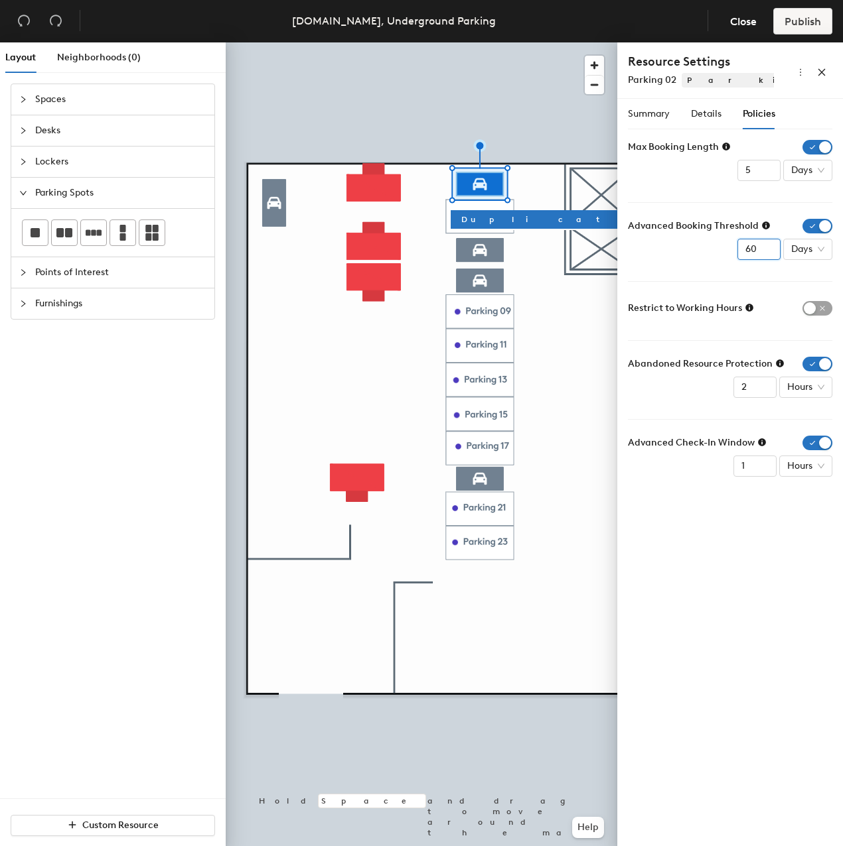
drag, startPoint x: 760, startPoint y: 249, endPoint x: 740, endPoint y: 252, distance: 20.2
click at [741, 251] on input "60" at bounding box center [758, 249] width 43 height 21
type input "7"
click at [736, 572] on div "Summary Details Policies Resource Name Parking 02 Image Choose file No file sel…" at bounding box center [730, 475] width 226 height 753
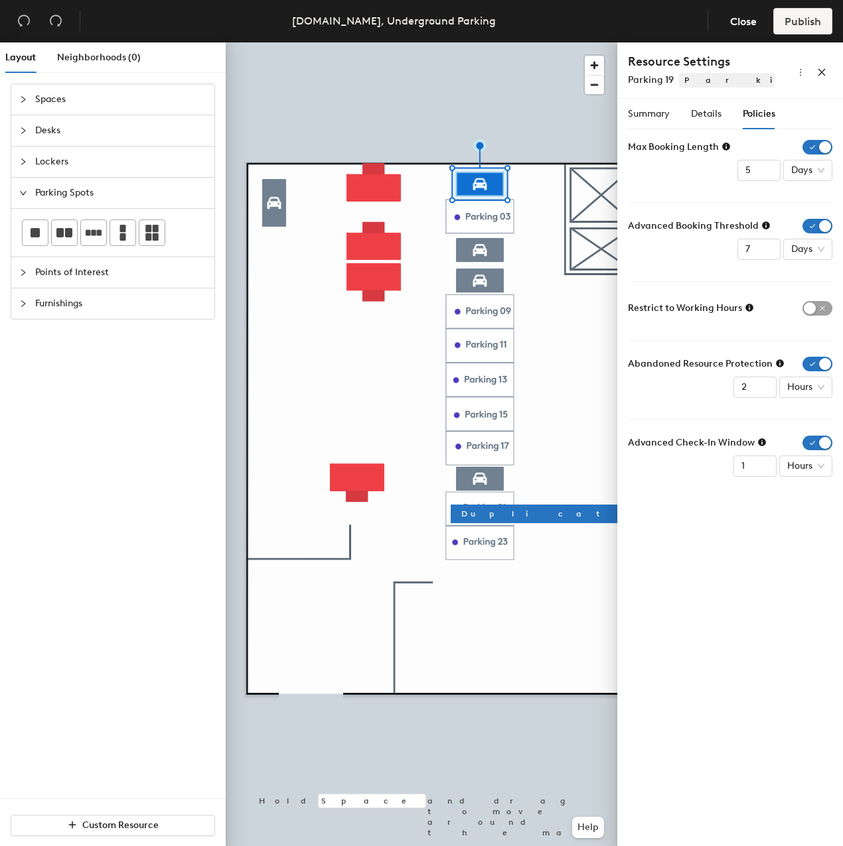
click at [698, 553] on div "Summary Details Policies Resource Name Parking 19 Image Choose file No file sel…" at bounding box center [730, 475] width 226 height 753
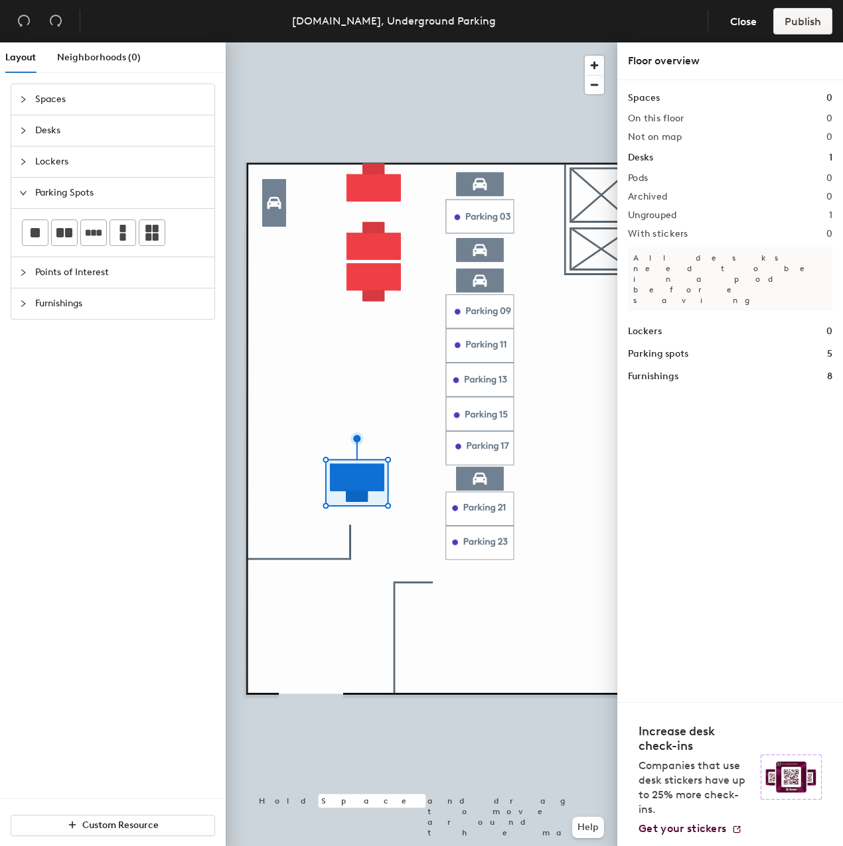
click at [378, 42] on div at bounding box center [421, 42] width 391 height 0
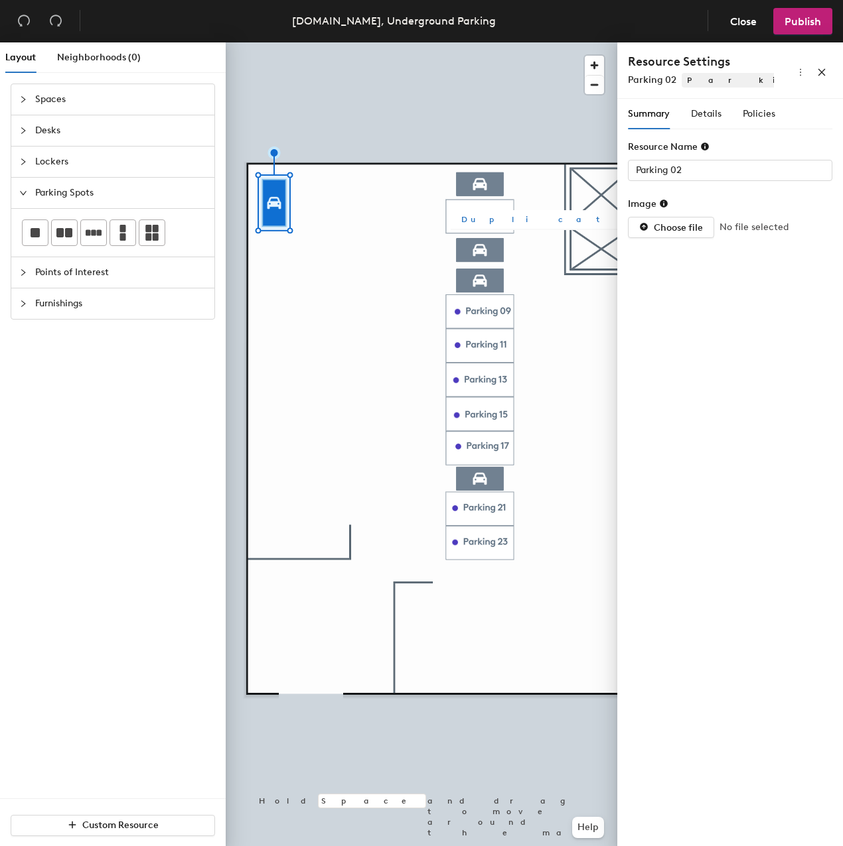
type input "Parking 04"
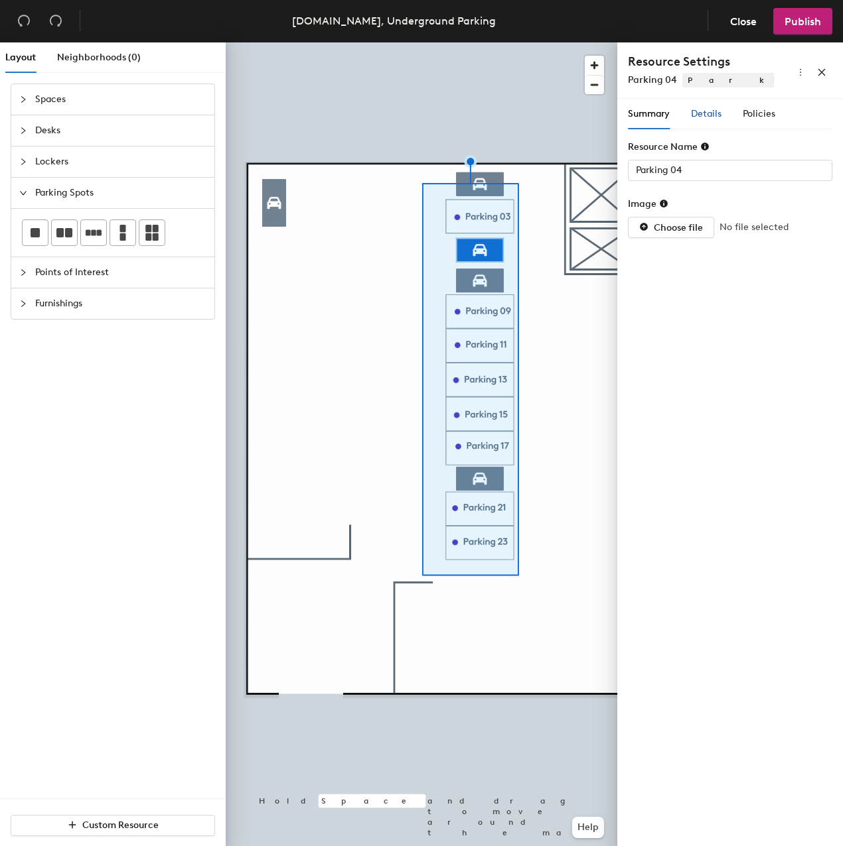
click at [697, 107] on div "Details" at bounding box center [706, 114] width 31 height 15
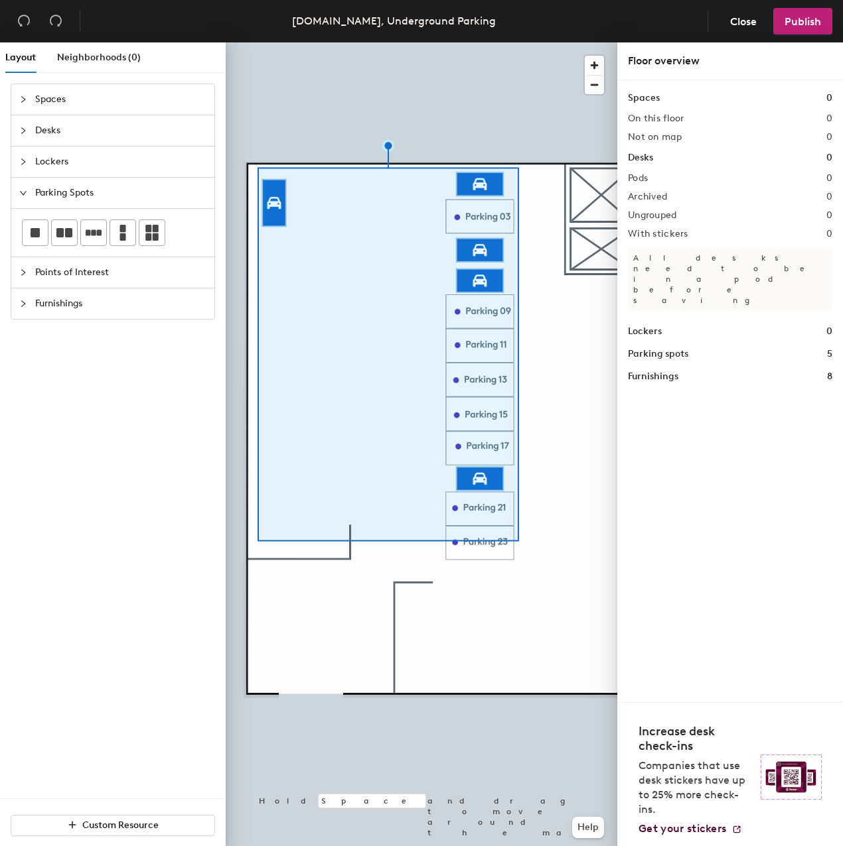
click at [572, 42] on div at bounding box center [421, 42] width 391 height 0
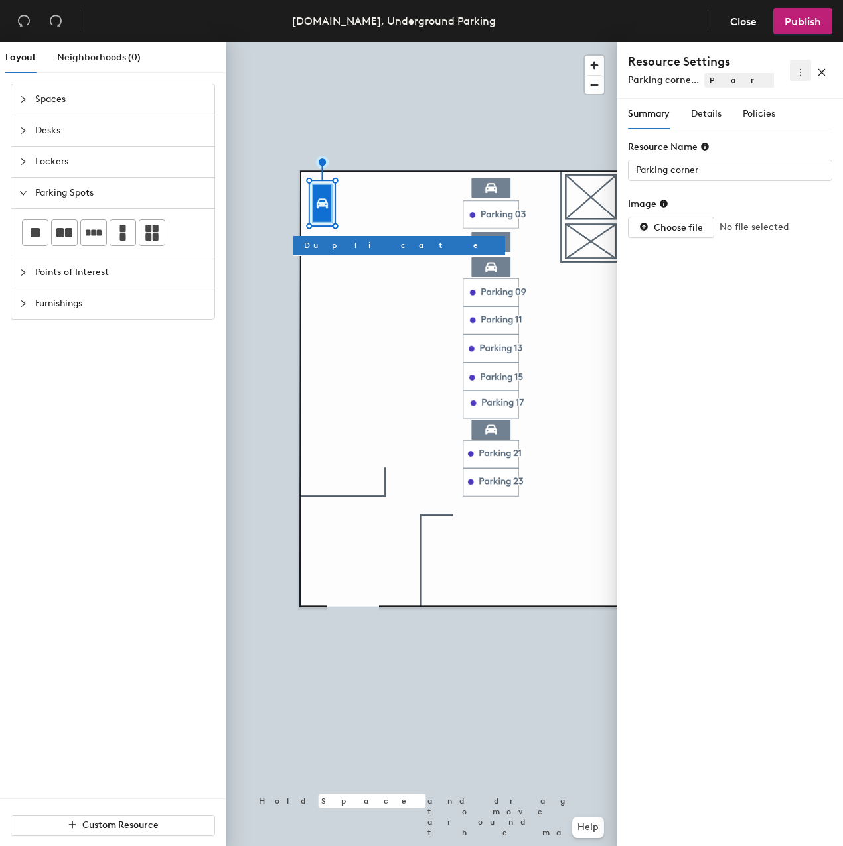
click at [798, 68] on icon "more" at bounding box center [799, 72] width 9 height 9
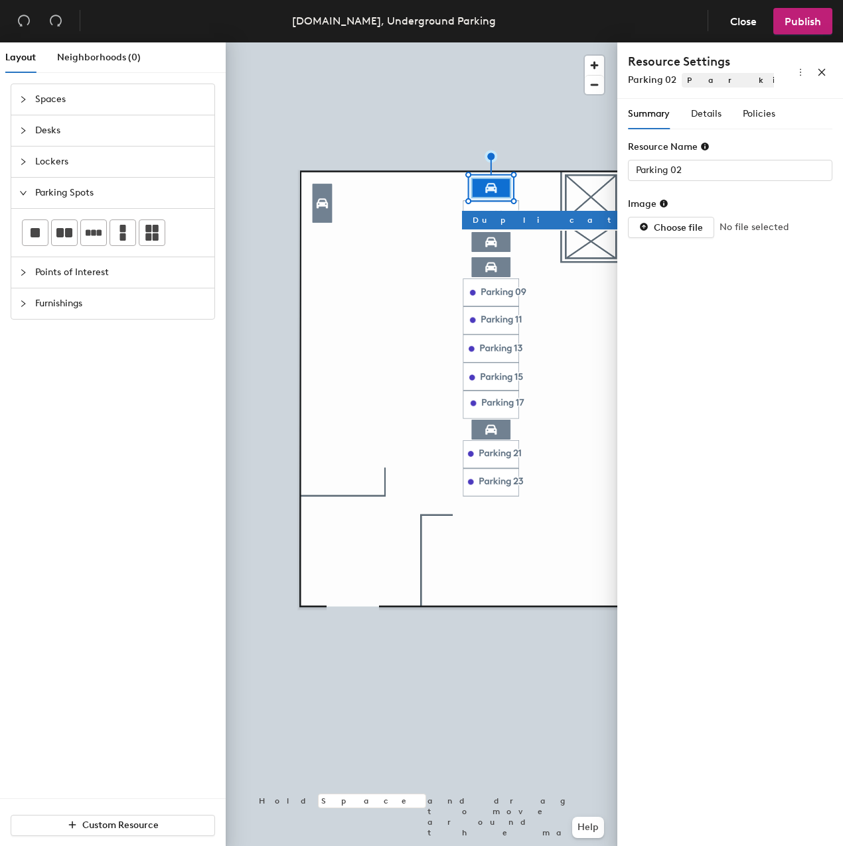
type input "Parking corner"
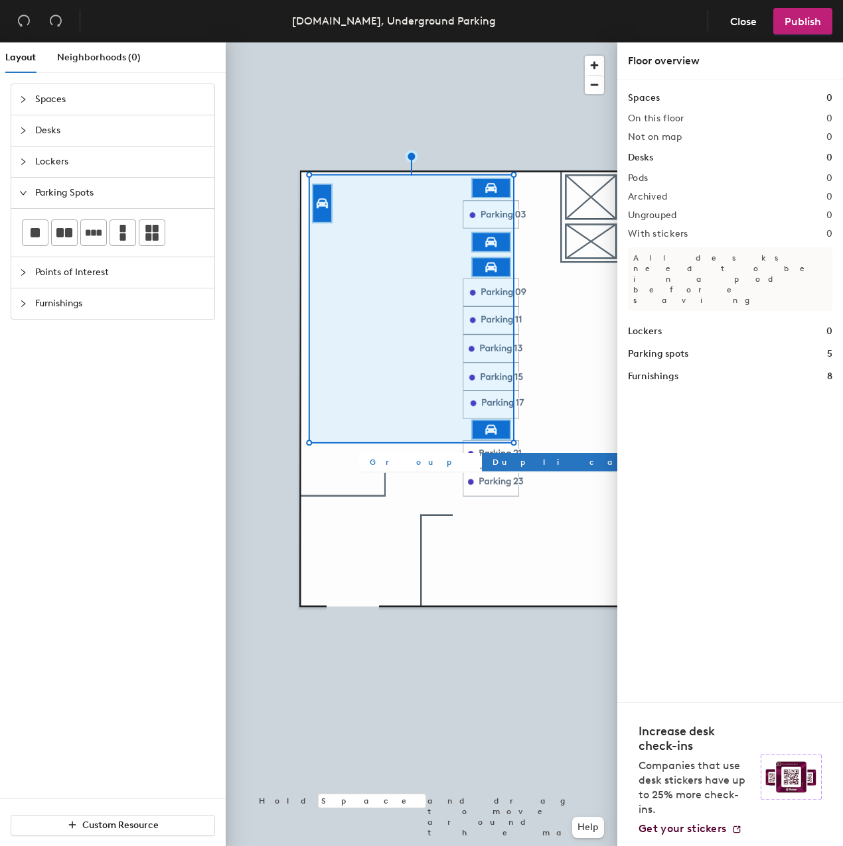
click at [376, 461] on span "Group" at bounding box center [420, 462] width 100 height 12
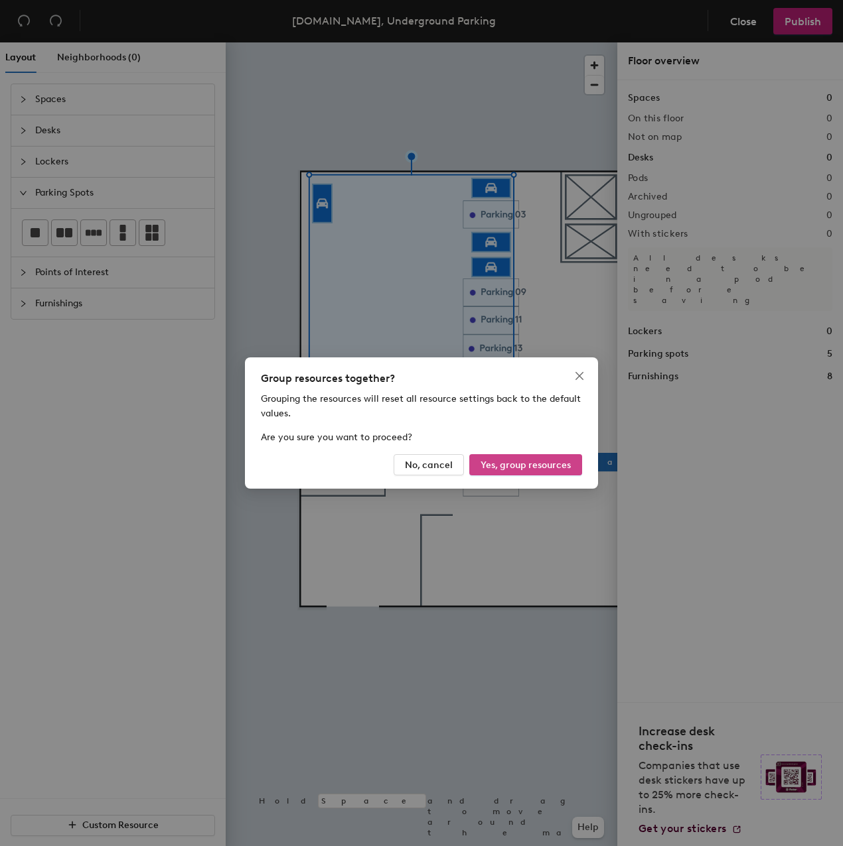
click at [504, 466] on span "Yes, group resources" at bounding box center [525, 465] width 90 height 11
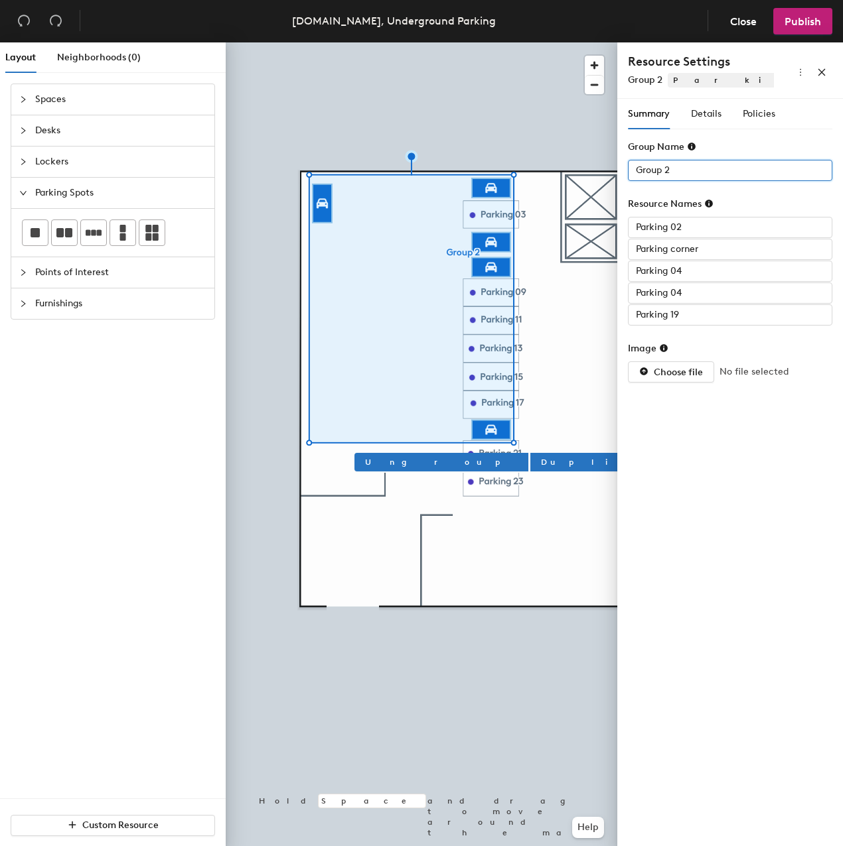
click at [679, 170] on input "Group 2" at bounding box center [730, 170] width 204 height 21
click at [660, 170] on input "Group 2" at bounding box center [730, 170] width 204 height 21
drag, startPoint x: 679, startPoint y: 169, endPoint x: 626, endPoint y: 169, distance: 53.1
click at [626, 169] on div "Summary Details Policies Group Name Group 2 Resource Names Parking 02 Parking c…" at bounding box center [730, 475] width 226 height 753
click at [661, 171] on input "Parkimng DUS" at bounding box center [730, 170] width 204 height 21
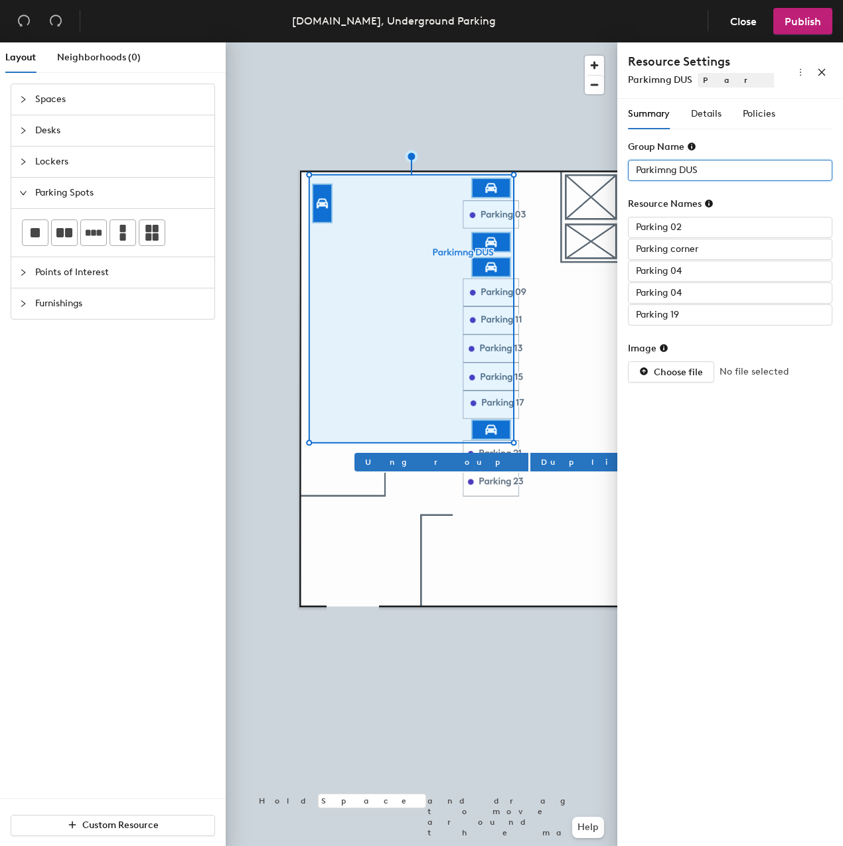
click at [667, 169] on input "Parkimng DUS" at bounding box center [730, 170] width 204 height 21
click at [707, 174] on input "Parking DUS" at bounding box center [730, 170] width 204 height 21
type input "Parking DUS"
click at [726, 486] on div "Summary Details Policies Group Name Parking DUS Resource Names Parking 02 Parki…" at bounding box center [730, 475] width 226 height 753
click at [747, 115] on span "Policies" at bounding box center [758, 113] width 33 height 11
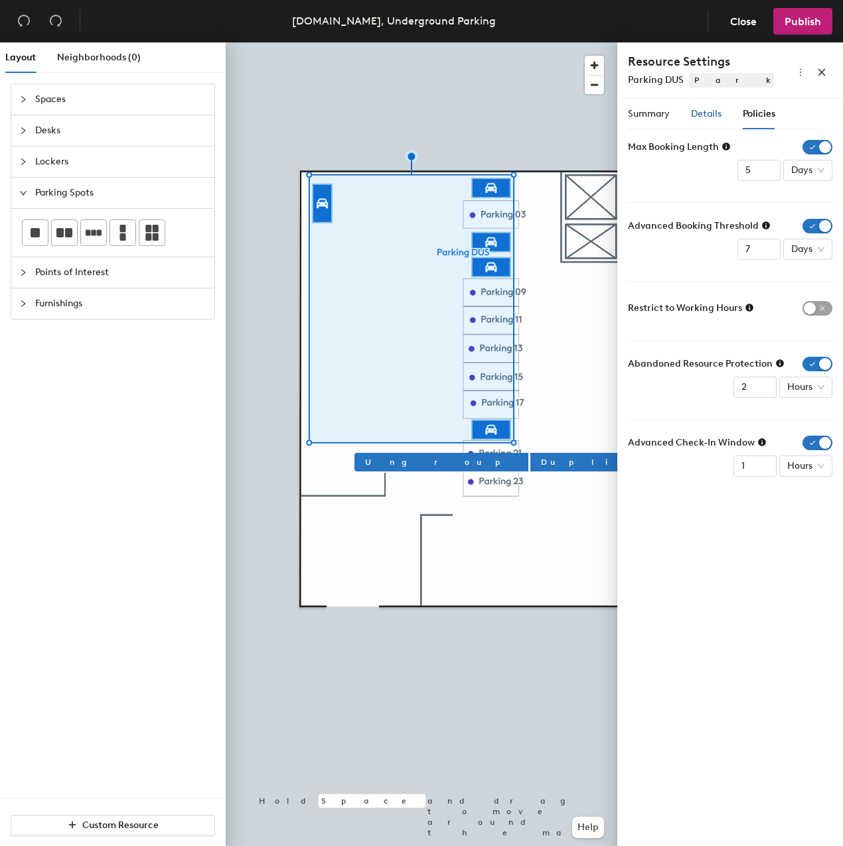
click at [701, 115] on span "Details" at bounding box center [706, 113] width 31 height 11
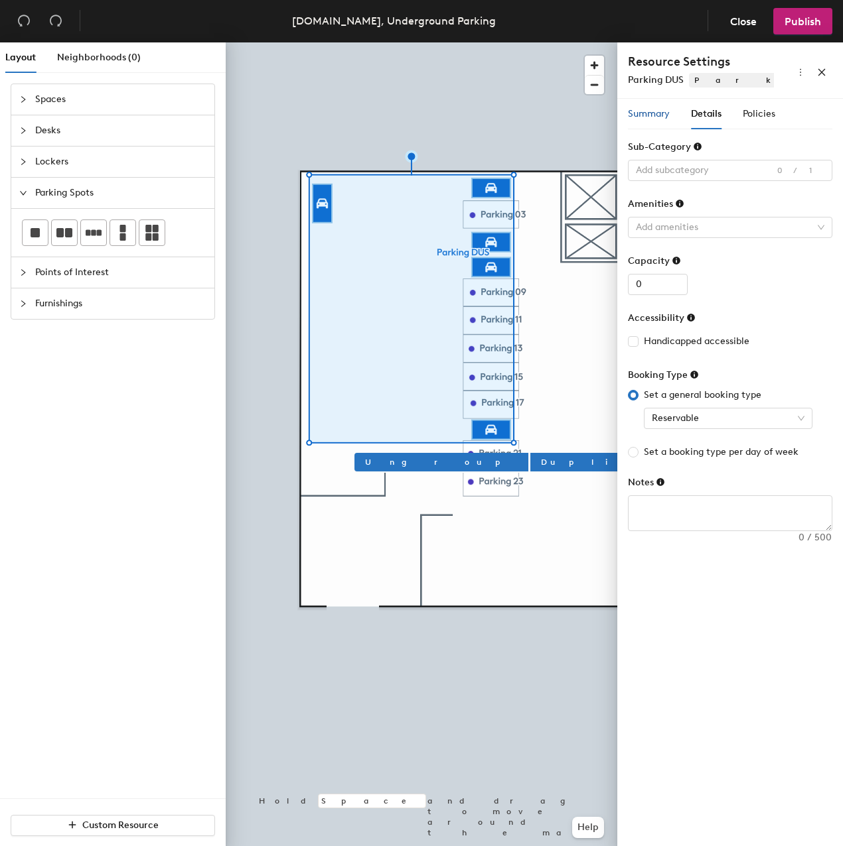
click at [660, 111] on span "Summary" at bounding box center [649, 113] width 42 height 11
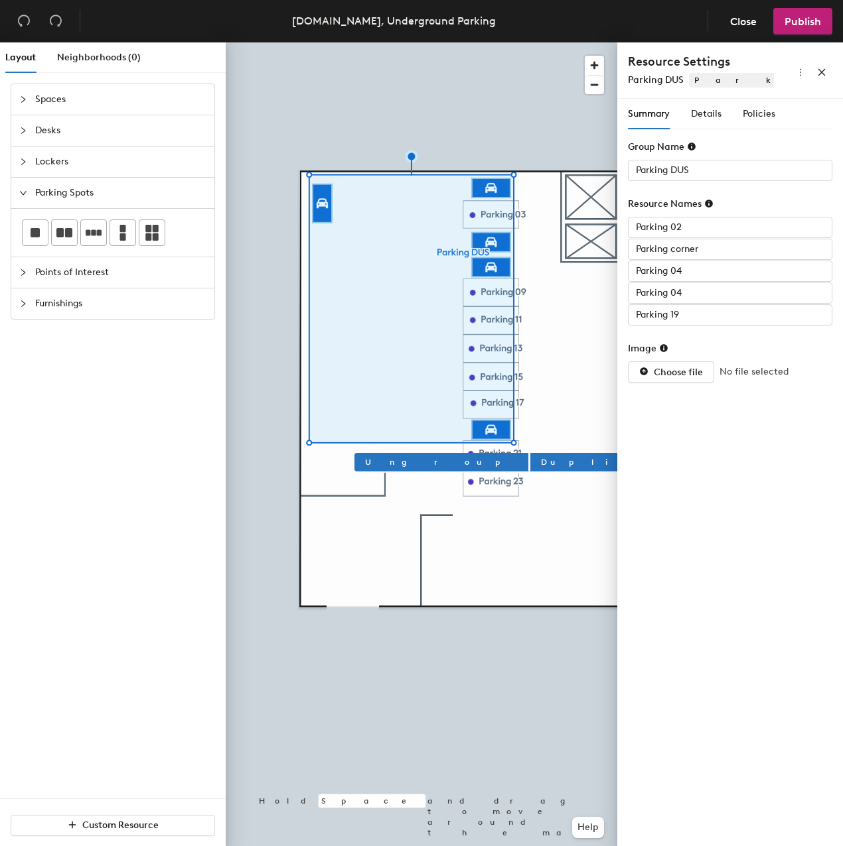
type input "Parking 04"
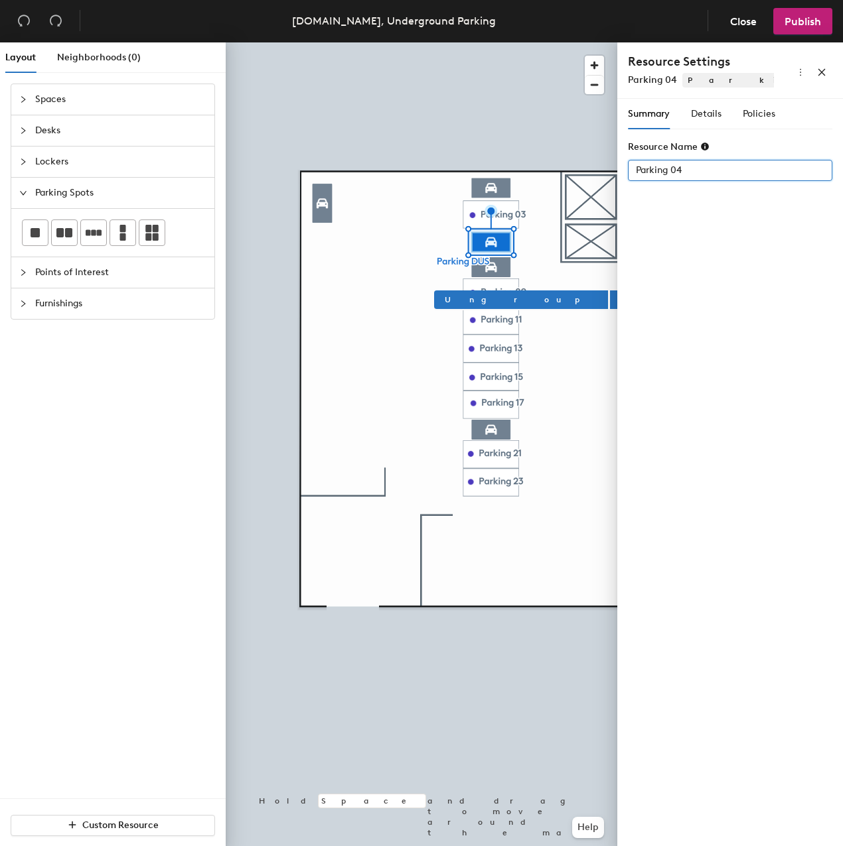
click at [690, 172] on input "Parking 04" at bounding box center [730, 170] width 204 height 21
click at [691, 172] on input "Parking 04" at bounding box center [730, 170] width 204 height 21
click at [701, 239] on div "Summary Details Policies Resource Name Parking 04" at bounding box center [730, 475] width 226 height 753
click at [686, 172] on input "Parking 04" at bounding box center [730, 170] width 204 height 21
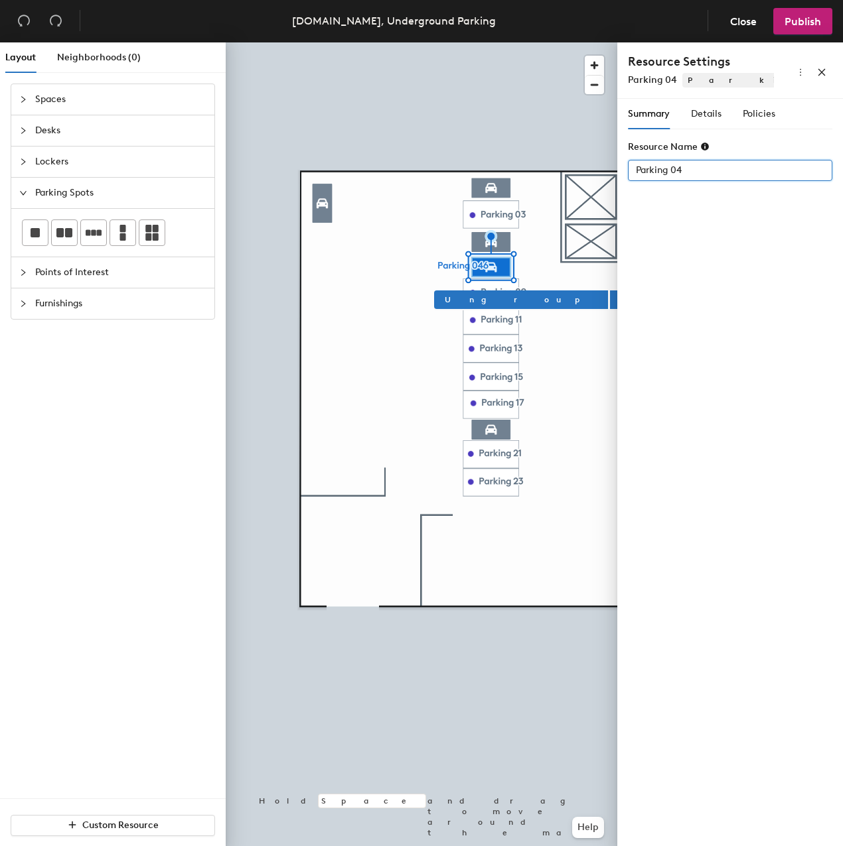
type input "Parking 04"
click at [683, 262] on div "Summary Details Policies Resource Name Parking 04" at bounding box center [730, 475] width 226 height 753
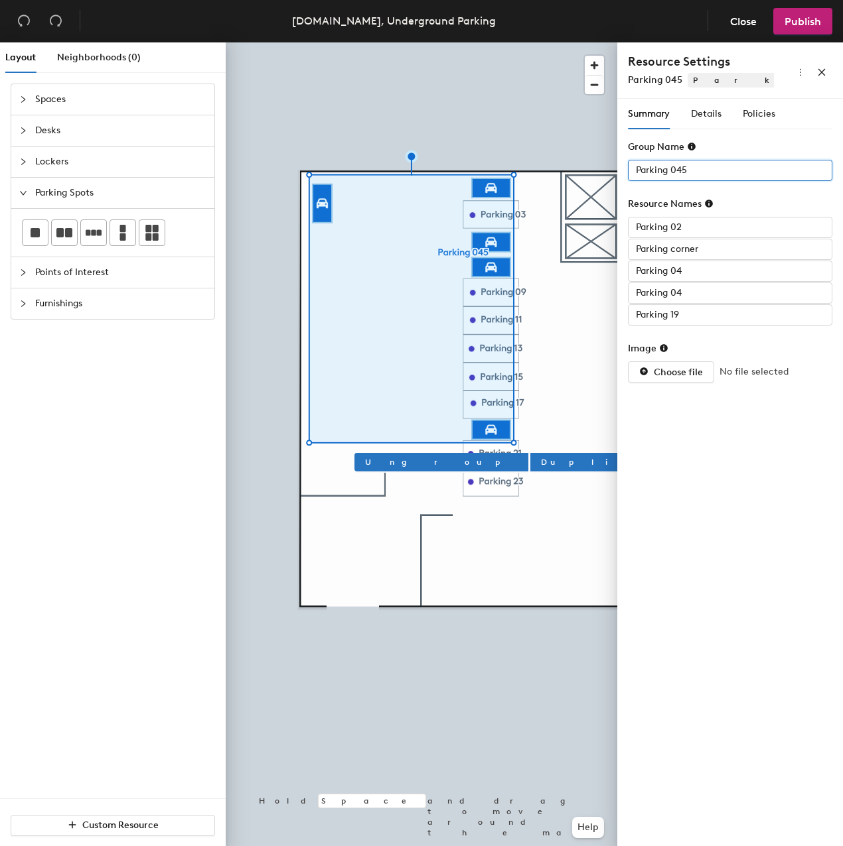
drag, startPoint x: 671, startPoint y: 170, endPoint x: 705, endPoint y: 170, distance: 33.8
click at [705, 170] on input "Parking 045" at bounding box center [730, 170] width 204 height 21
type input "DUS"
click at [695, 293] on input "Parking 04" at bounding box center [730, 293] width 204 height 21
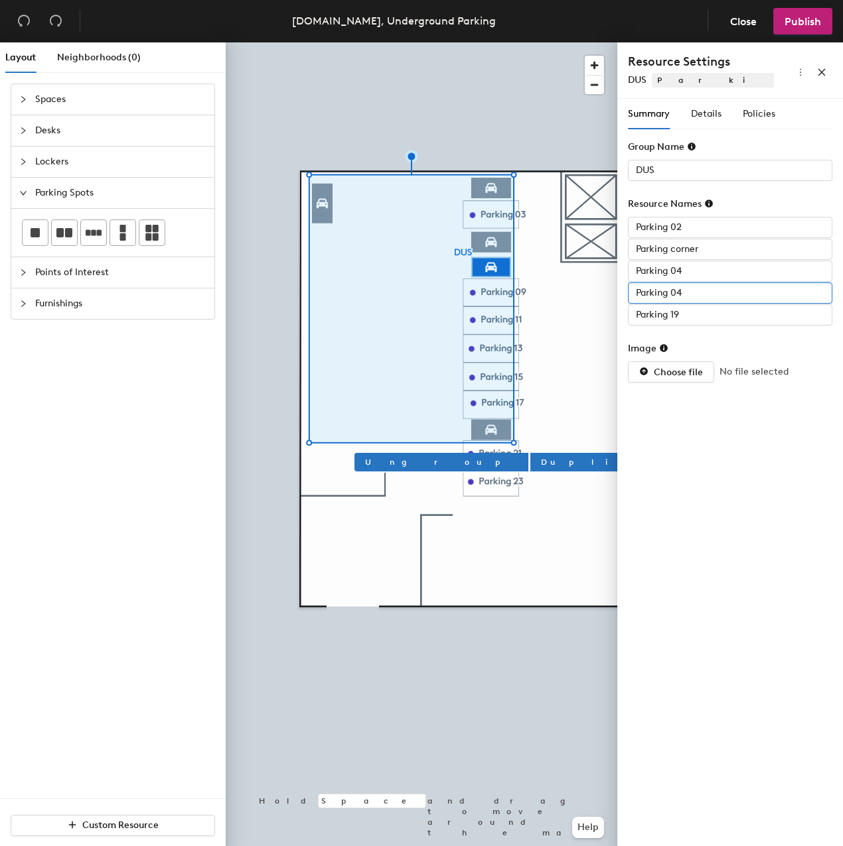
click at [698, 294] on input "Parking 04" at bounding box center [730, 293] width 204 height 21
type input "Parking 05"
click at [742, 515] on div "Summary Details Policies Group Name DUS Resource Names Parking 02 Parking corne…" at bounding box center [730, 475] width 226 height 753
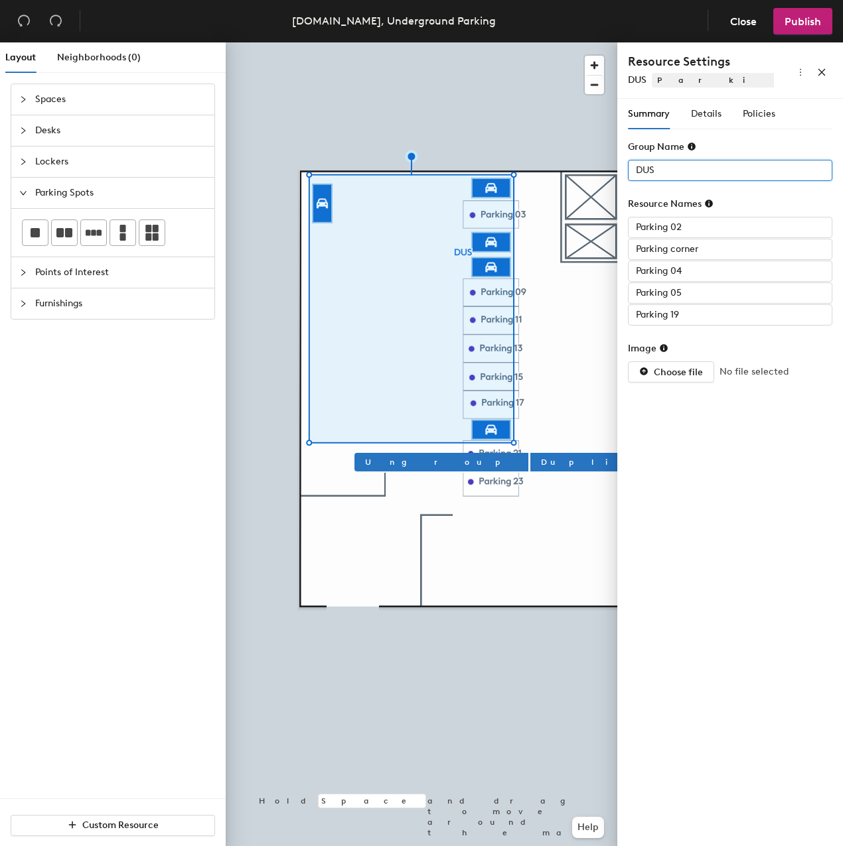
click at [664, 165] on input "DUS" at bounding box center [730, 170] width 204 height 21
click at [640, 172] on input "DUS" at bounding box center [730, 170] width 204 height 21
type input "Parking DUS"
click at [726, 456] on div "Summary Details Policies Group Name Parking DUS Resource Names Parking 02 Parki…" at bounding box center [730, 475] width 226 height 753
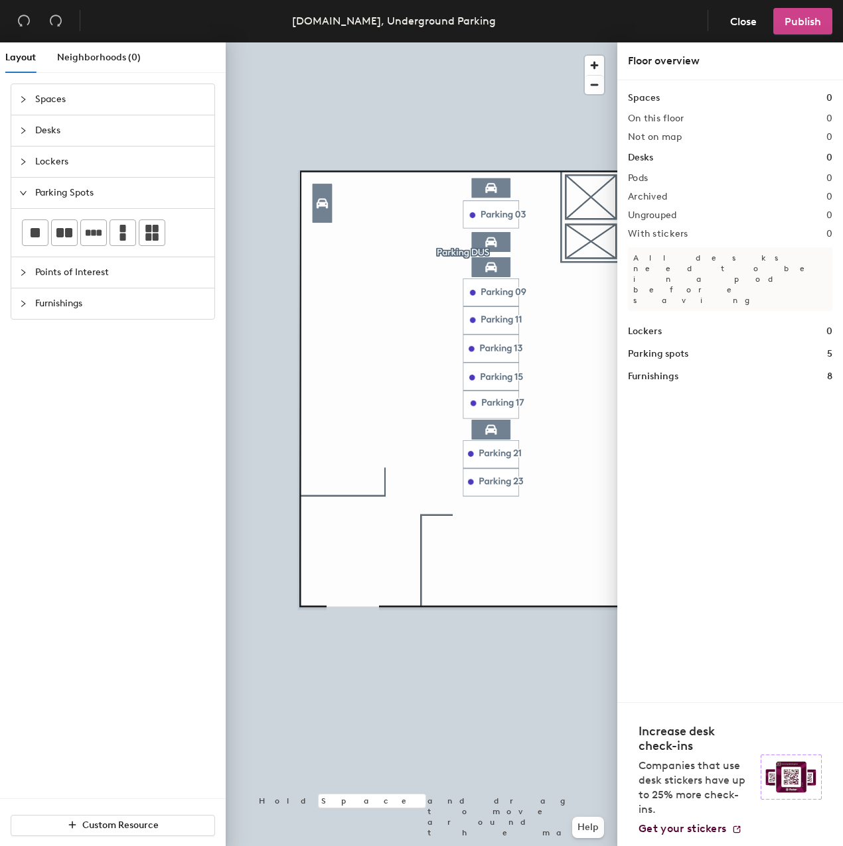
click at [795, 23] on span "Publish" at bounding box center [802, 21] width 36 height 13
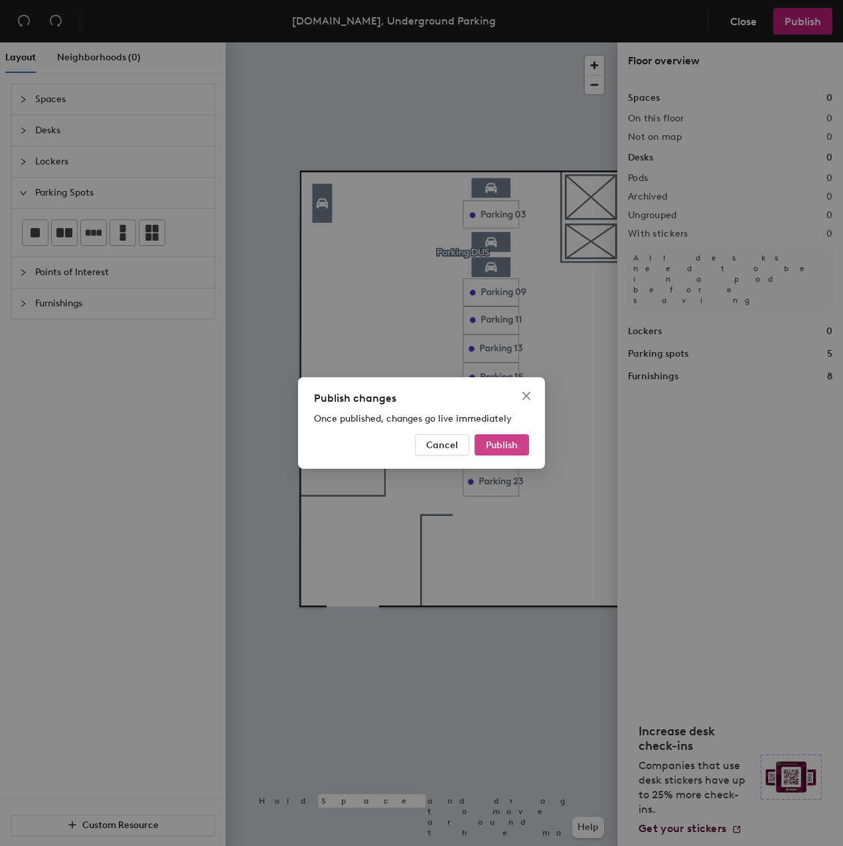
click at [506, 445] on span "Publish" at bounding box center [502, 445] width 32 height 11
